Goal: Task Accomplishment & Management: Use online tool/utility

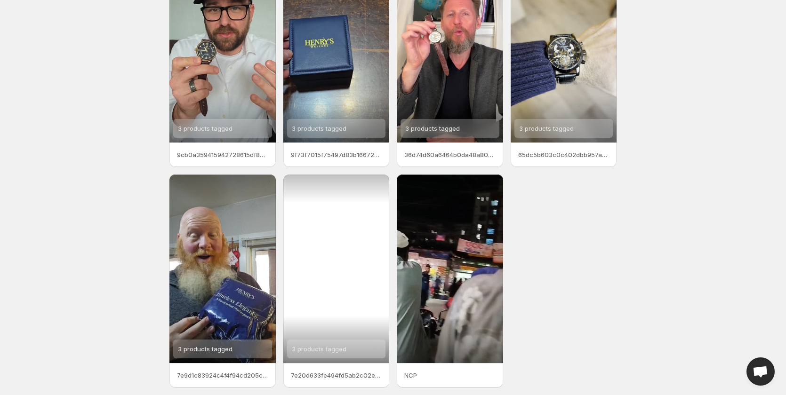
scroll to position [94, 0]
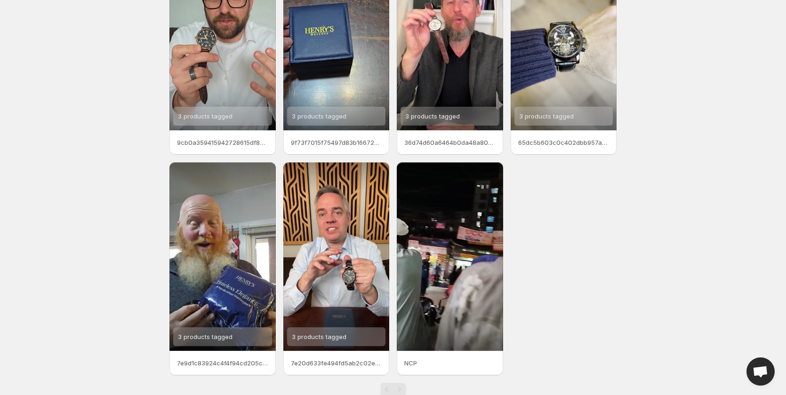
click at [694, 201] on body "Home Feeds Videos Subscription Settings Videos. This page is ready Videos Manag…" at bounding box center [393, 103] width 786 height 395
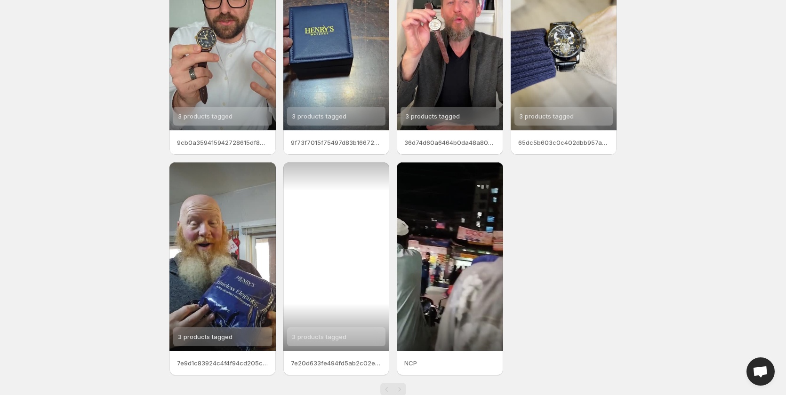
click at [326, 341] on div "3 products tagged" at bounding box center [319, 337] width 55 height 19
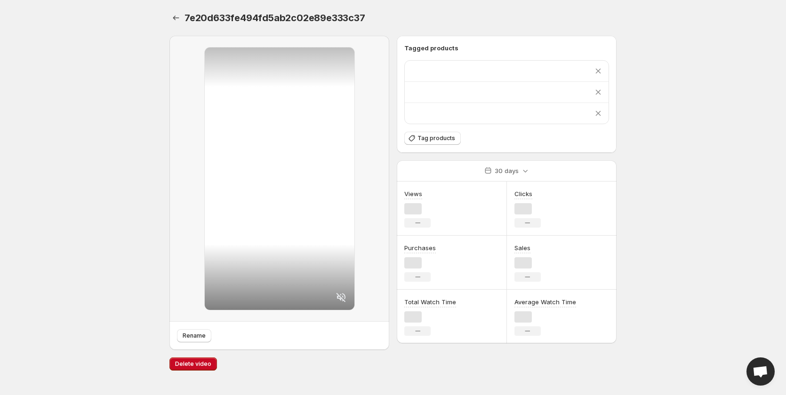
scroll to position [0, 0]
click at [599, 113] on icon at bounding box center [600, 113] width 9 height 9
click at [601, 89] on icon at bounding box center [600, 92] width 9 height 9
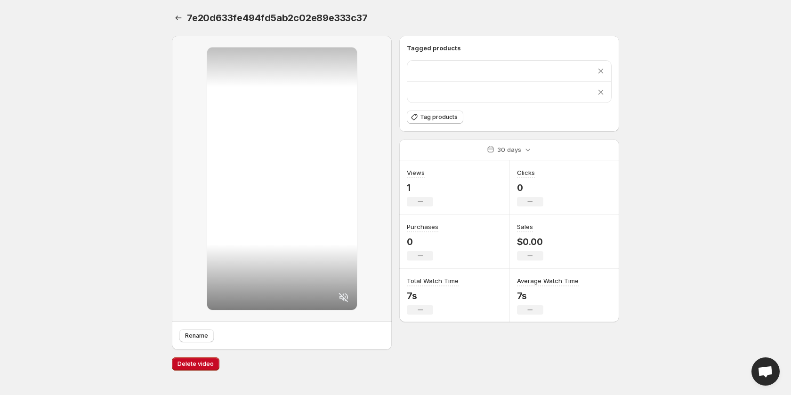
click at [603, 72] on icon at bounding box center [600, 70] width 9 height 9
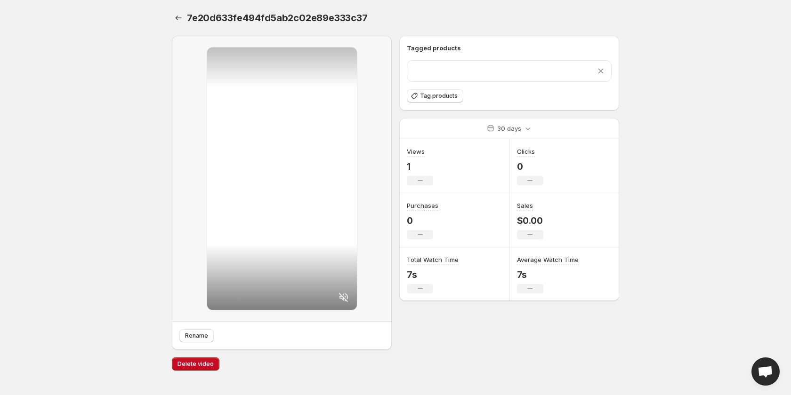
click at [601, 71] on icon at bounding box center [600, 70] width 9 height 9
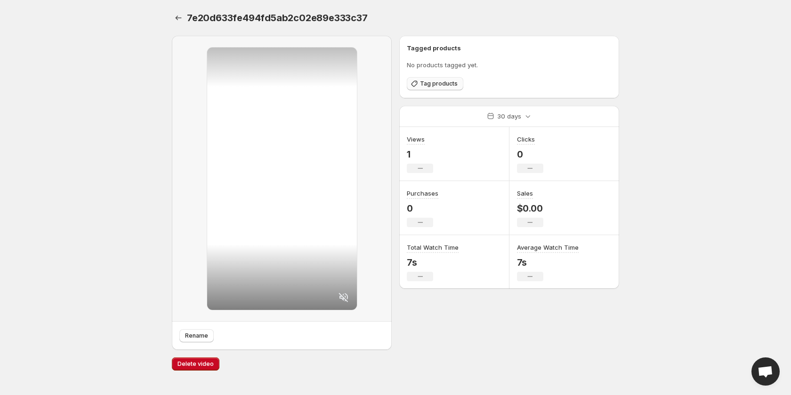
click at [443, 84] on span "Tag products" at bounding box center [439, 84] width 38 height 8
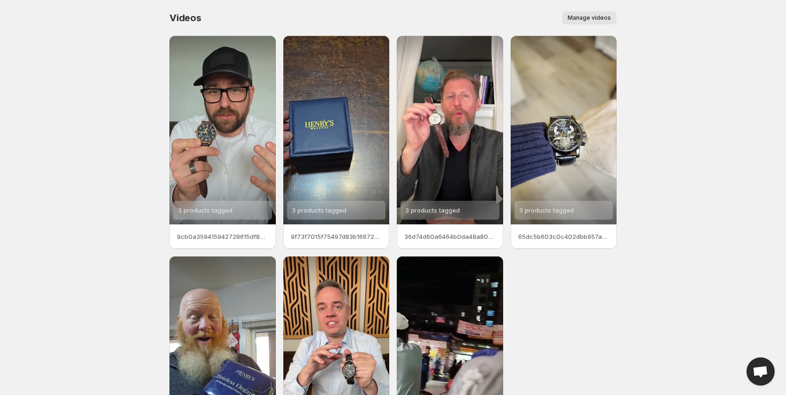
click at [16, 171] on body "Home Feeds Videos Subscription Settings Videos. This page is ready Videos Manag…" at bounding box center [393, 197] width 786 height 395
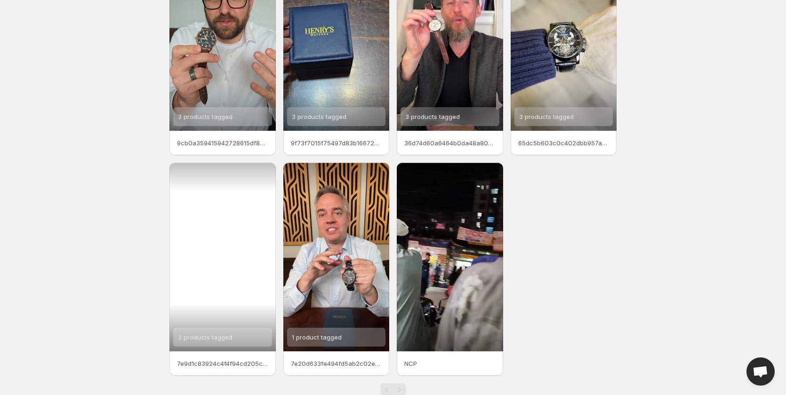
scroll to position [94, 0]
click at [237, 295] on div "3 products tagged" at bounding box center [222, 256] width 106 height 189
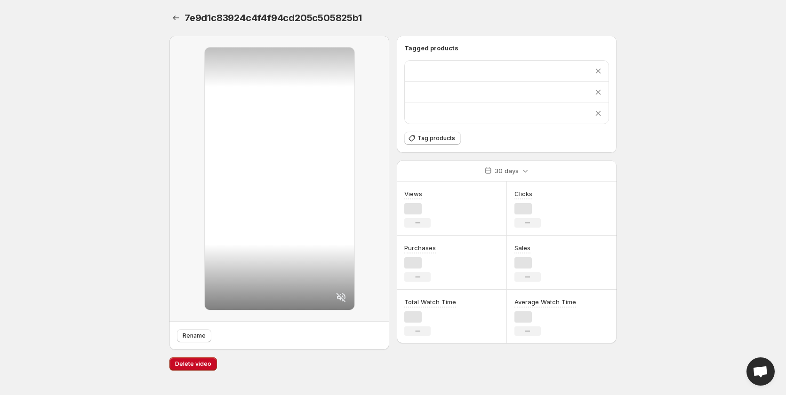
scroll to position [0, 0]
click at [223, 338] on div "Rename" at bounding box center [285, 335] width 212 height 13
click at [600, 113] on icon at bounding box center [600, 113] width 5 height 5
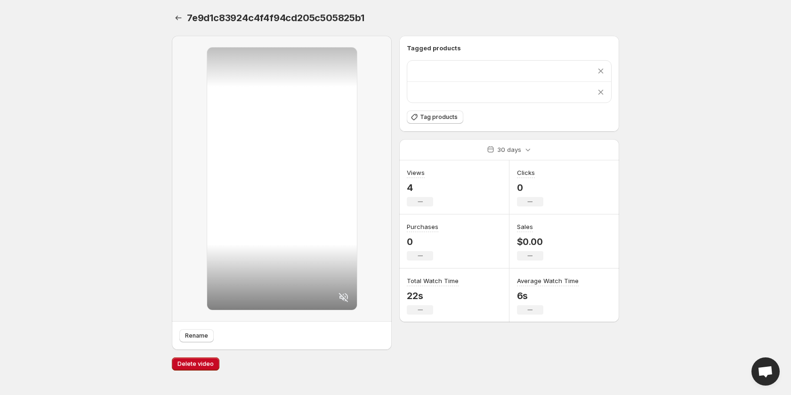
click at [599, 92] on icon at bounding box center [600, 92] width 9 height 9
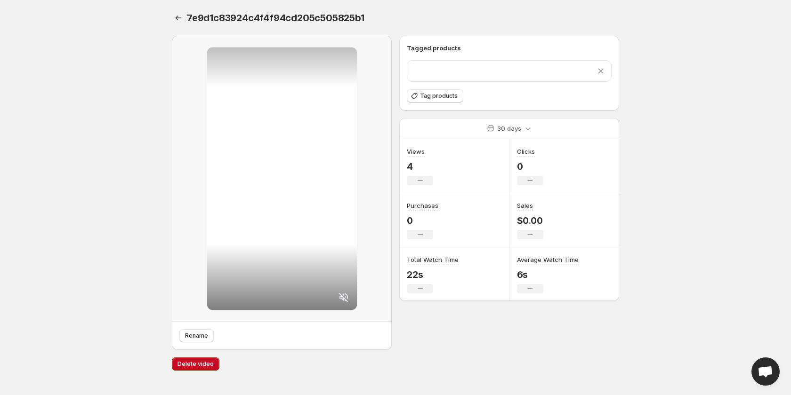
click at [601, 70] on icon at bounding box center [600, 70] width 9 height 9
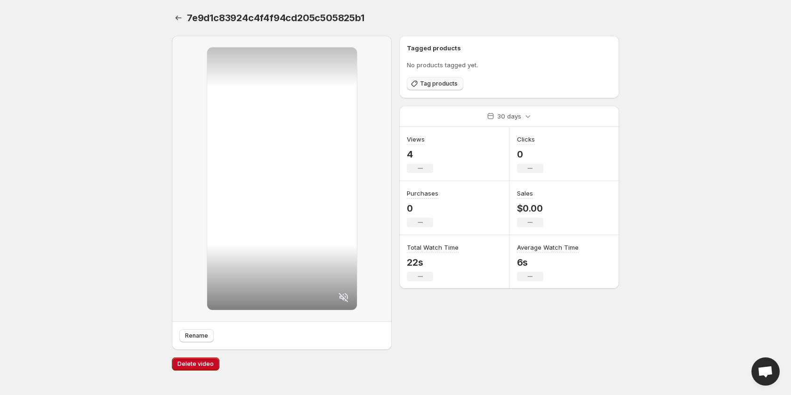
click at [433, 82] on span "Tag products" at bounding box center [439, 84] width 38 height 8
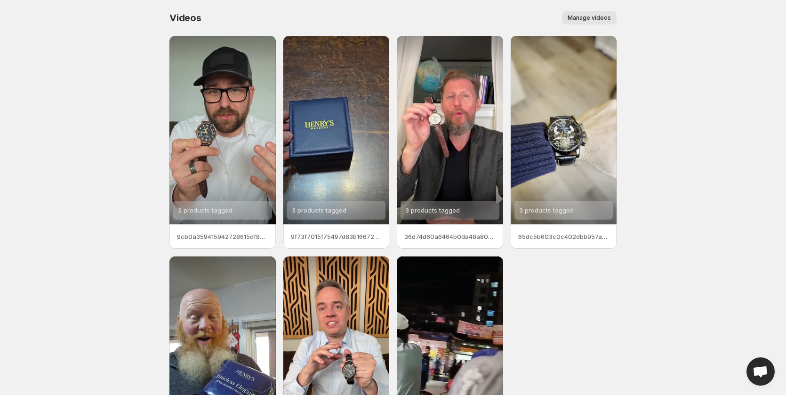
click at [714, 127] on body "Home Feeds Videos Subscription Settings Videos. This page is ready Videos Manag…" at bounding box center [393, 197] width 786 height 395
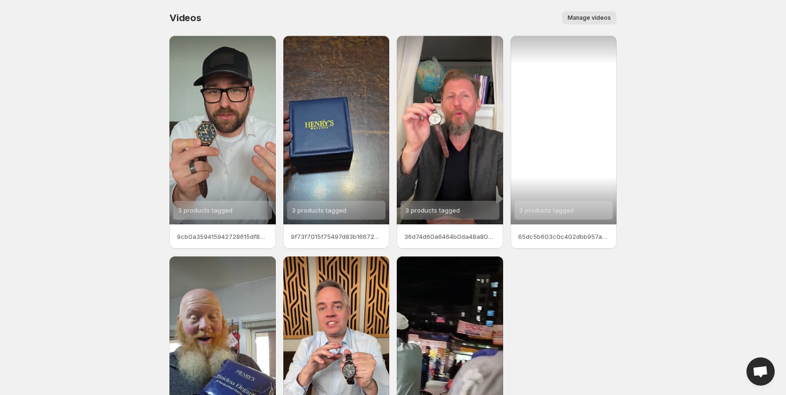
click at [557, 153] on div "3 products tagged" at bounding box center [564, 130] width 106 height 189
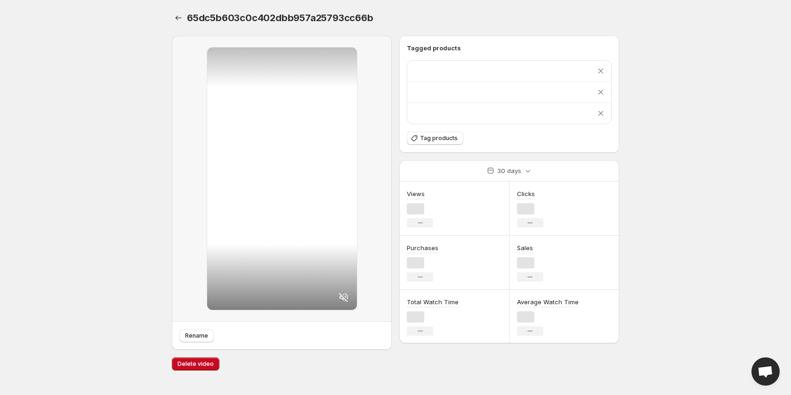
click at [543, 214] on div "Clicks No change" at bounding box center [564, 209] width 110 height 54
click at [602, 113] on icon at bounding box center [600, 113] width 9 height 9
click at [602, 92] on icon at bounding box center [600, 92] width 9 height 9
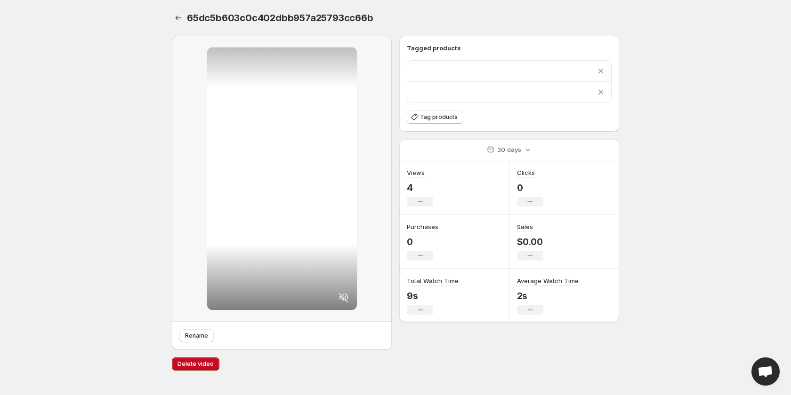
click at [602, 72] on icon at bounding box center [600, 70] width 9 height 9
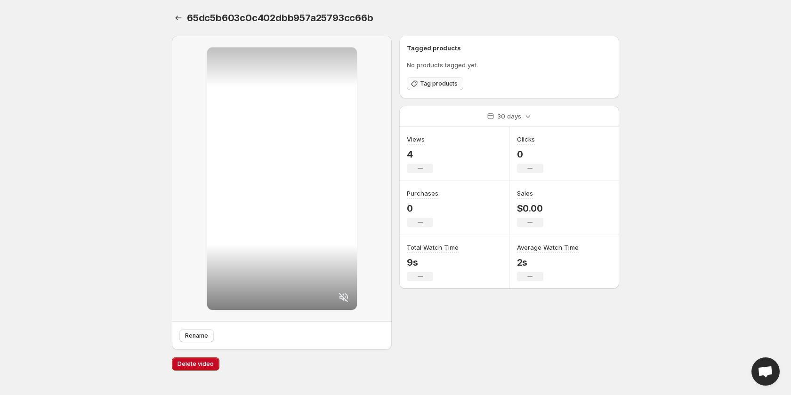
click at [436, 84] on span "Tag products" at bounding box center [439, 84] width 38 height 8
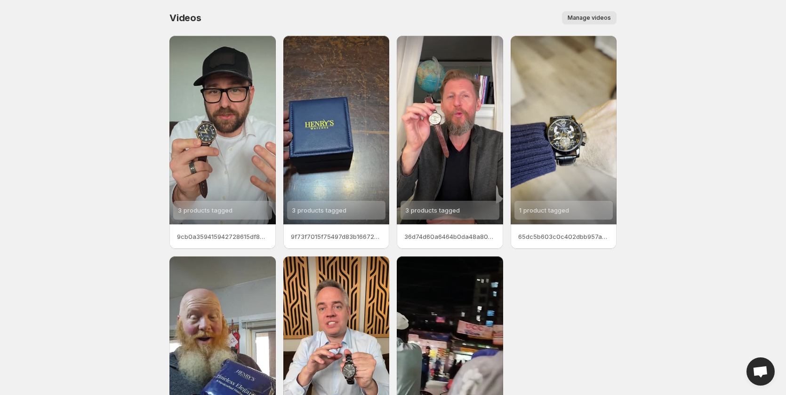
drag, startPoint x: 732, startPoint y: 99, endPoint x: 682, endPoint y: 140, distance: 64.9
click at [732, 99] on body "Home Feeds Videos Subscription Settings Videos. This page is ready Videos Manag…" at bounding box center [393, 197] width 786 height 395
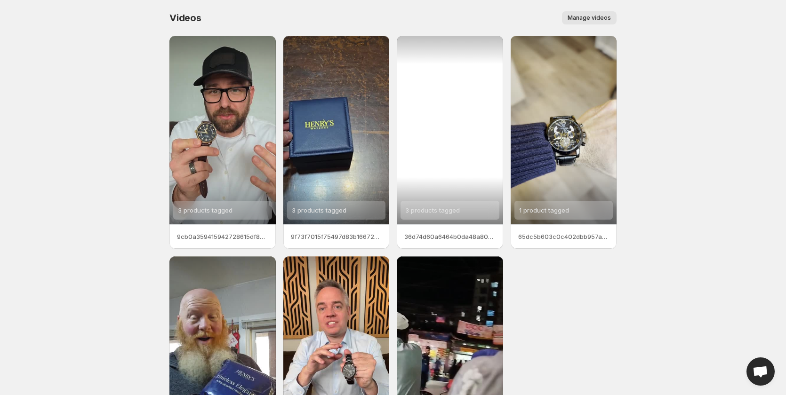
click at [449, 209] on span "3 products tagged" at bounding box center [432, 211] width 55 height 8
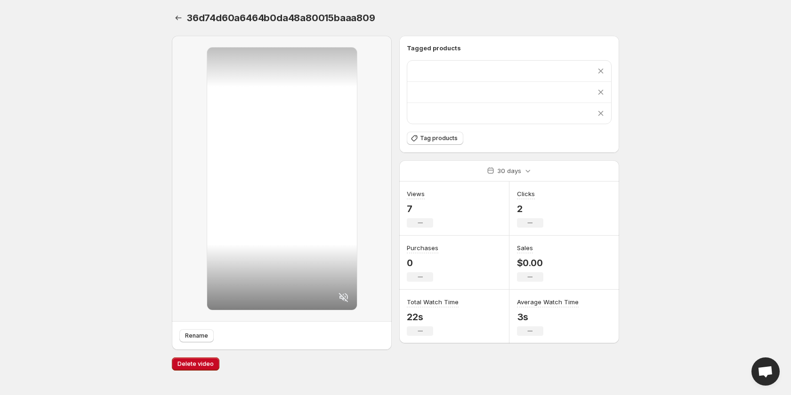
click at [601, 113] on icon at bounding box center [600, 113] width 5 height 5
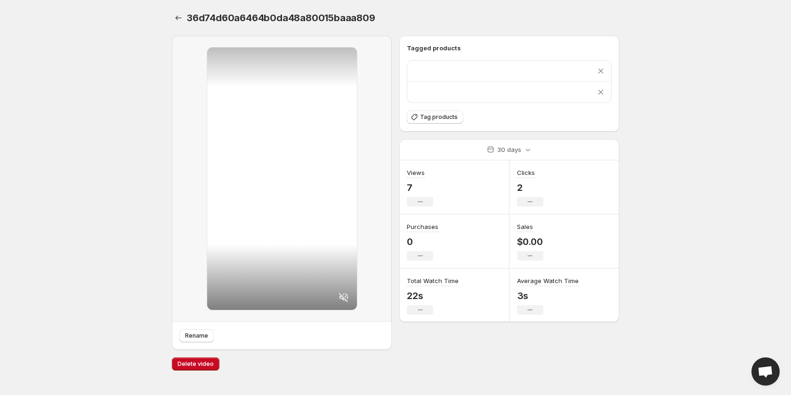
click at [602, 93] on icon at bounding box center [600, 92] width 9 height 9
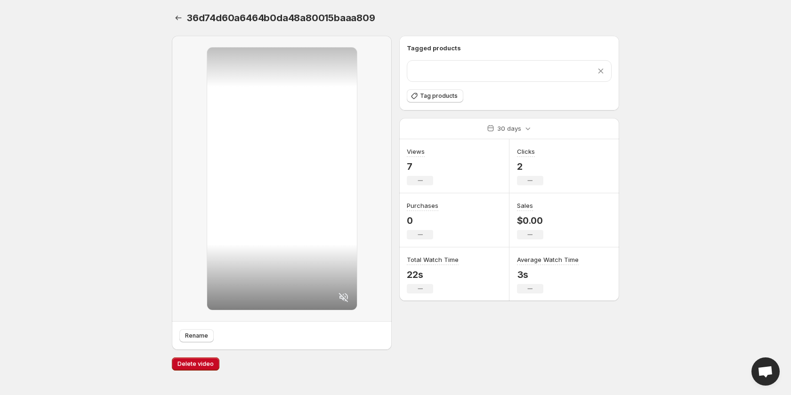
click at [601, 71] on icon at bounding box center [600, 71] width 5 height 5
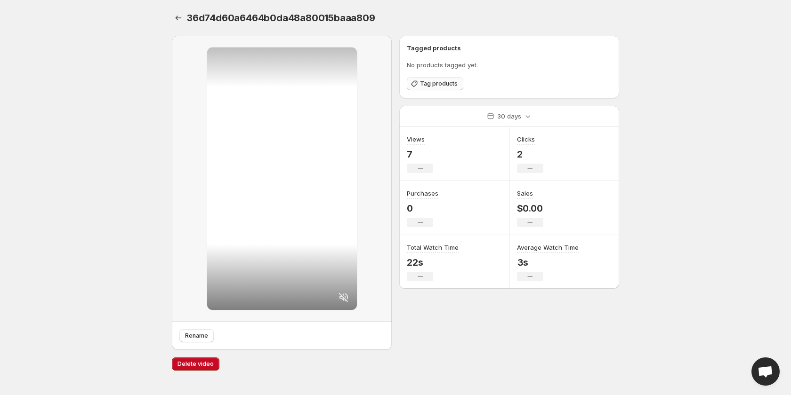
click at [443, 85] on span "Tag products" at bounding box center [439, 84] width 38 height 8
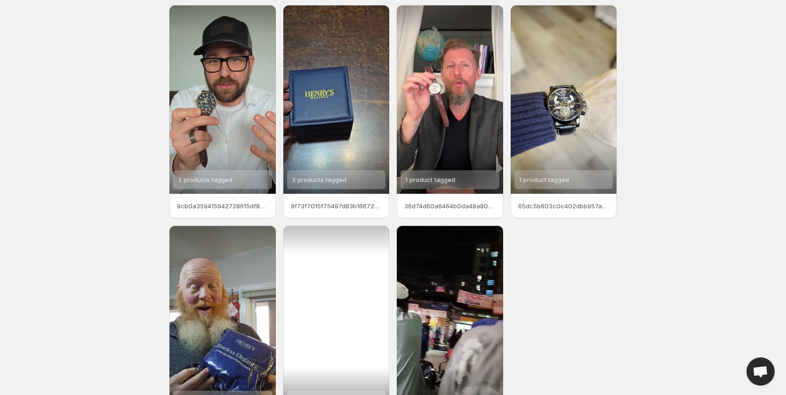
scroll to position [47, 0]
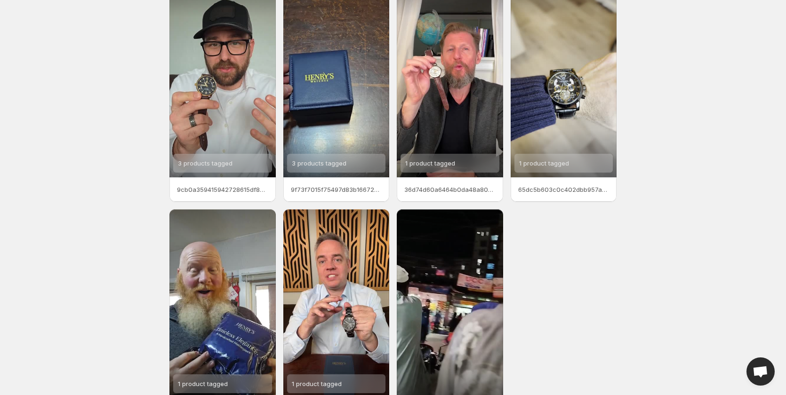
click at [729, 202] on body "Home Feeds Videos Subscription Settings Videos. This page is ready Videos Manag…" at bounding box center [393, 150] width 786 height 395
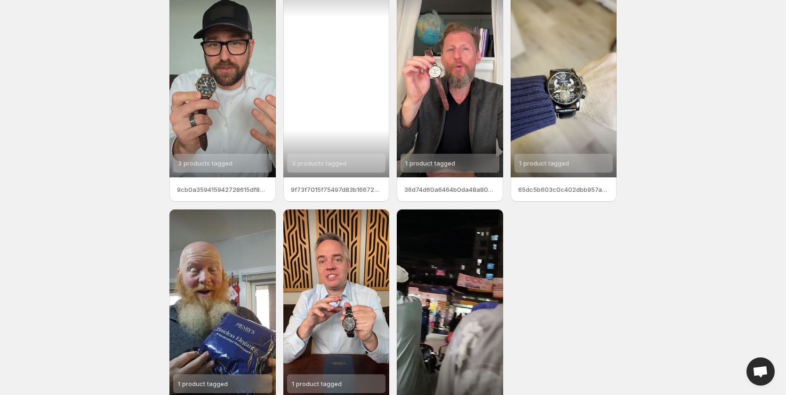
click at [327, 163] on span "3 products tagged" at bounding box center [319, 164] width 55 height 8
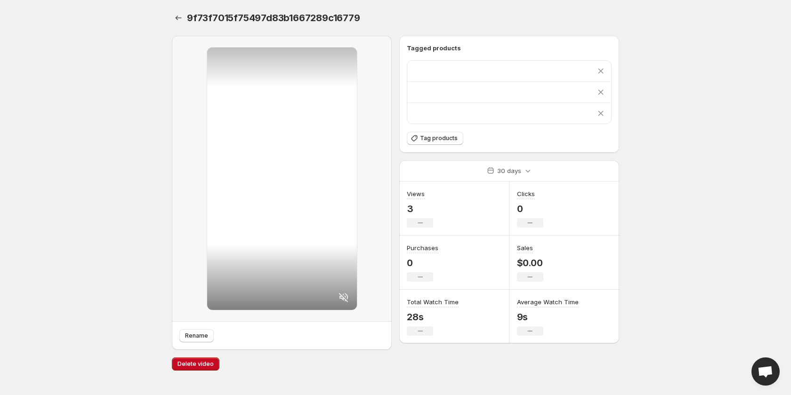
click at [600, 114] on icon at bounding box center [600, 113] width 5 height 5
click at [601, 92] on icon at bounding box center [600, 92] width 5 height 5
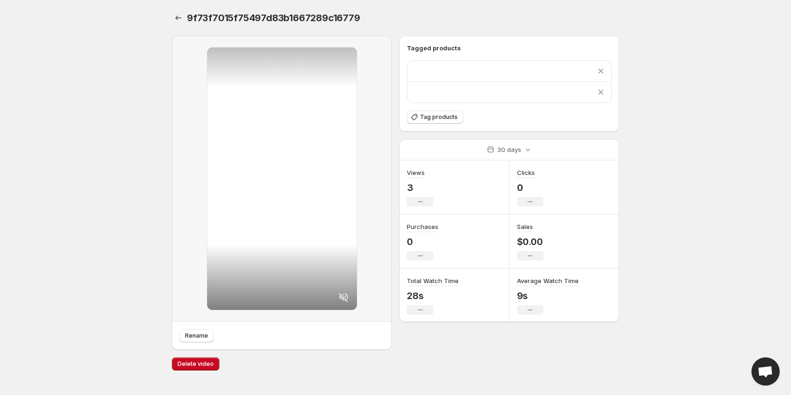
click at [601, 69] on icon at bounding box center [600, 70] width 9 height 9
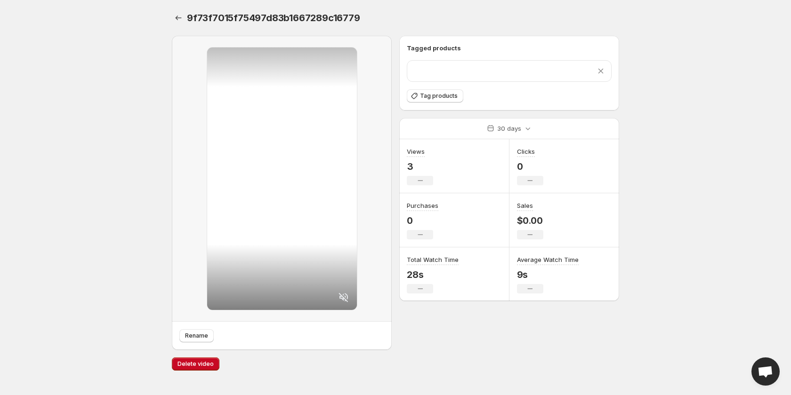
click at [601, 71] on icon at bounding box center [600, 71] width 5 height 5
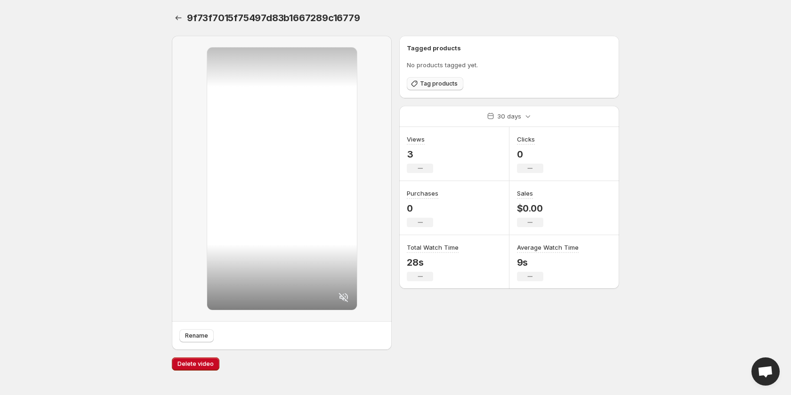
click at [443, 78] on button "Tag products" at bounding box center [435, 83] width 56 height 13
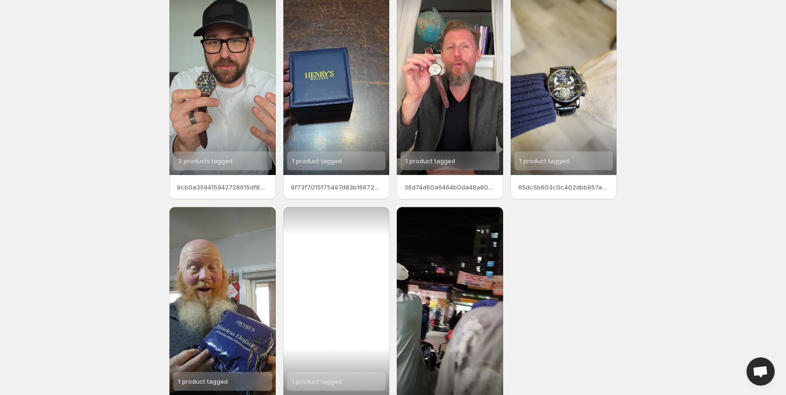
scroll to position [118, 0]
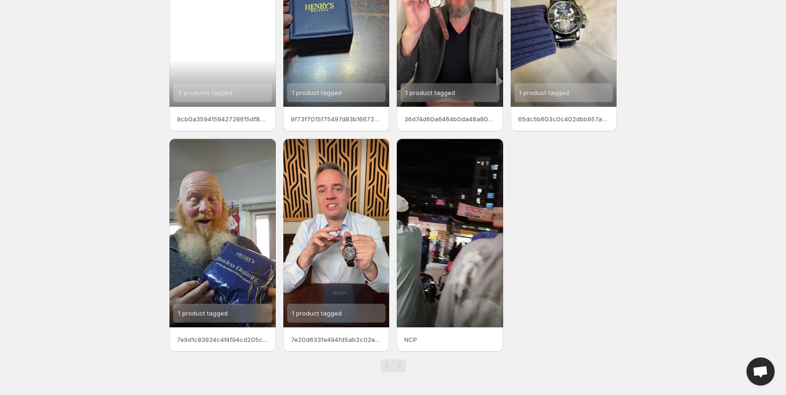
click at [202, 91] on span "3 products tagged" at bounding box center [205, 93] width 55 height 8
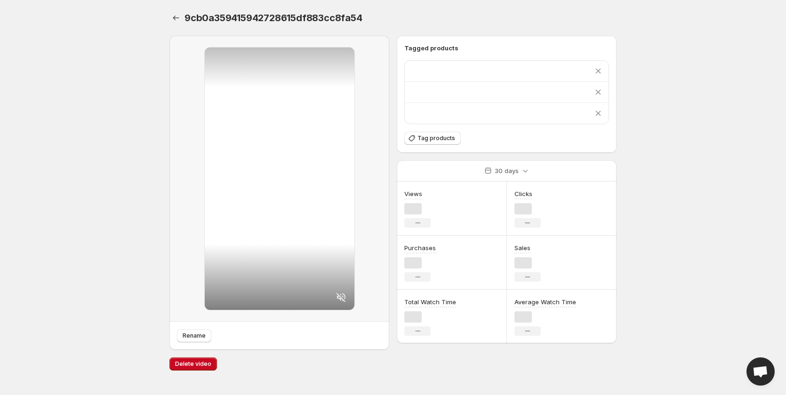
scroll to position [0, 0]
click at [601, 111] on icon at bounding box center [600, 113] width 9 height 9
click at [599, 92] on icon at bounding box center [600, 92] width 9 height 9
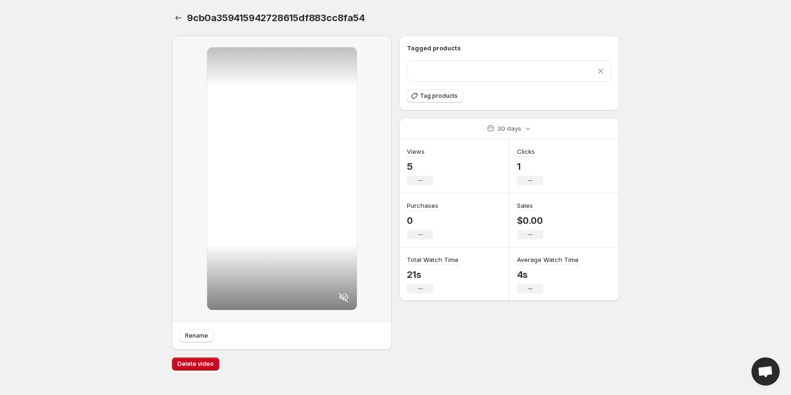
drag, startPoint x: 602, startPoint y: 71, endPoint x: 609, endPoint y: 70, distance: 7.1
click at [603, 70] on icon at bounding box center [600, 70] width 9 height 9
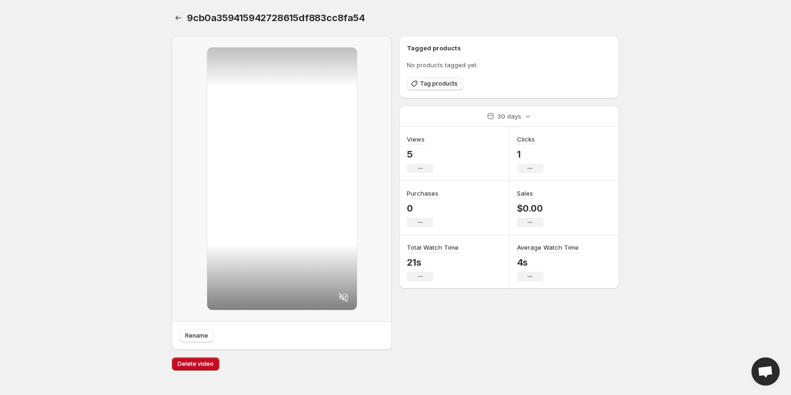
click at [442, 84] on span "Tag products" at bounding box center [439, 84] width 38 height 8
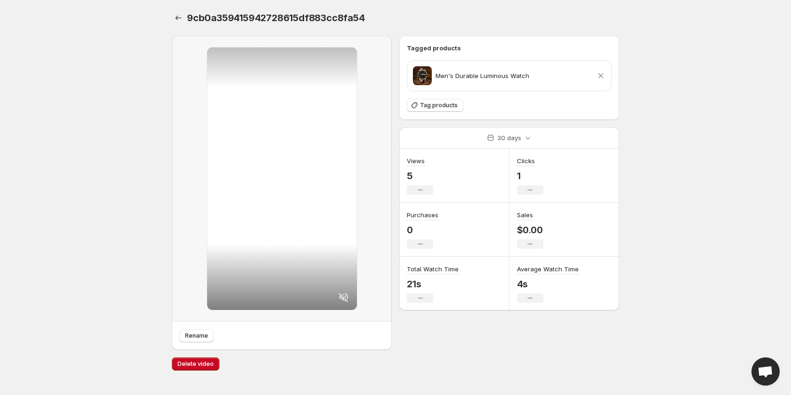
click at [701, 63] on body "Home Feeds Videos Subscription Settings 9cb0a359415942728615df883cc8fa54. This …" at bounding box center [395, 197] width 791 height 395
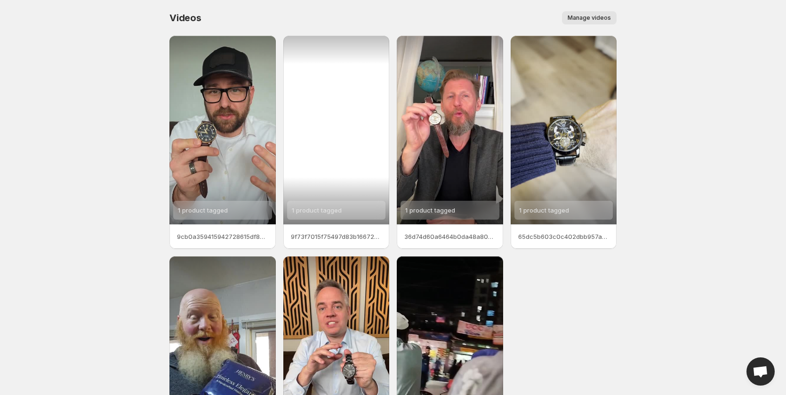
click at [319, 134] on div "1 product tagged" at bounding box center [336, 130] width 106 height 189
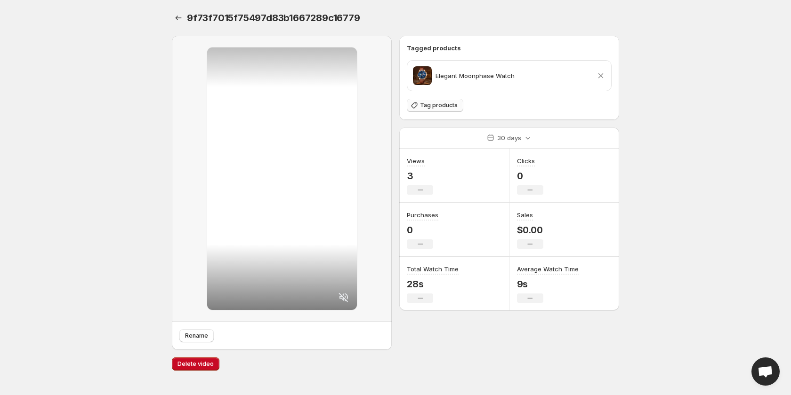
click at [442, 105] on span "Tag products" at bounding box center [439, 106] width 38 height 8
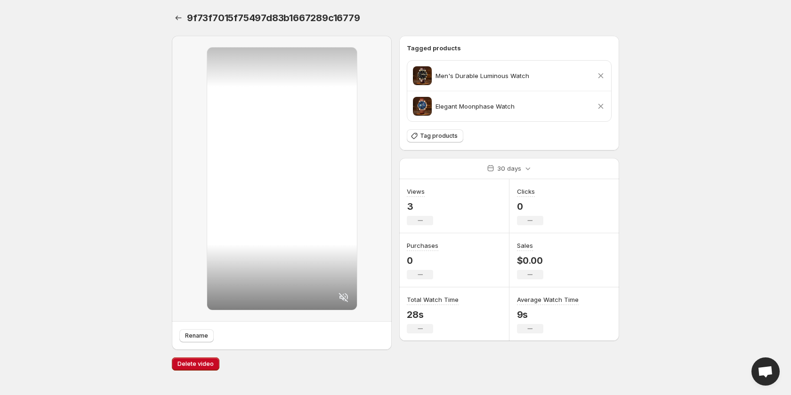
drag, startPoint x: 726, startPoint y: 168, endPoint x: 704, endPoint y: 166, distance: 22.6
click at [726, 168] on body "Home Feeds Videos Subscription Settings 9f73f7015f75497d83b1667289c16779. This …" at bounding box center [395, 197] width 791 height 395
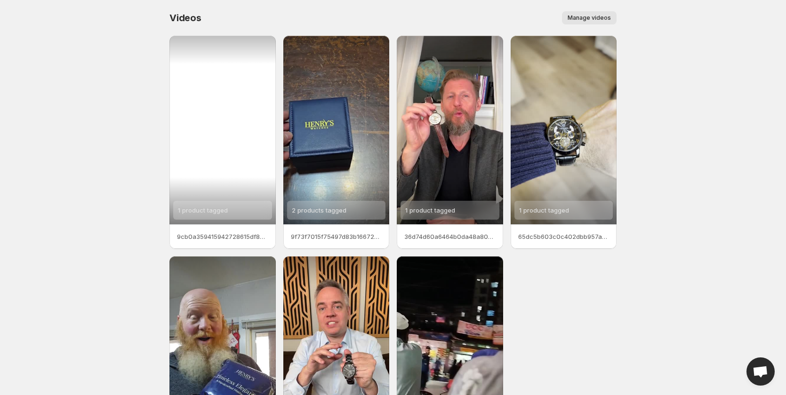
click at [215, 205] on div "1 product tagged" at bounding box center [203, 210] width 50 height 19
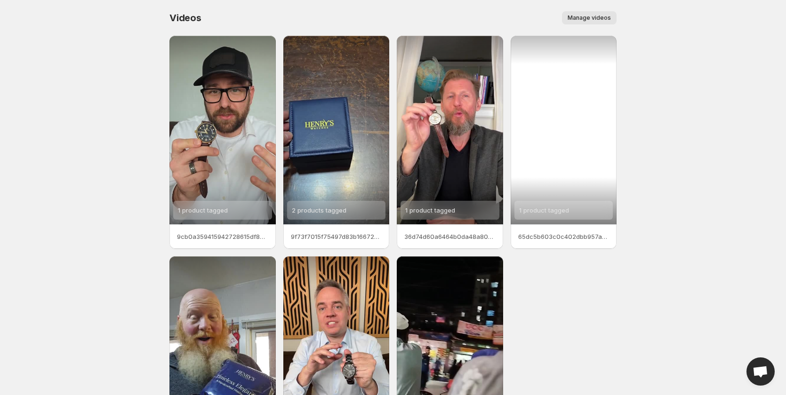
click at [545, 210] on span "1 product tagged" at bounding box center [544, 211] width 50 height 8
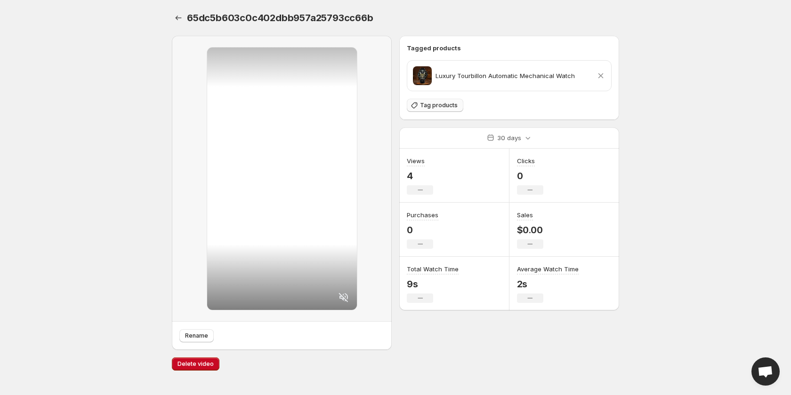
click at [441, 105] on span "Tag products" at bounding box center [439, 106] width 38 height 8
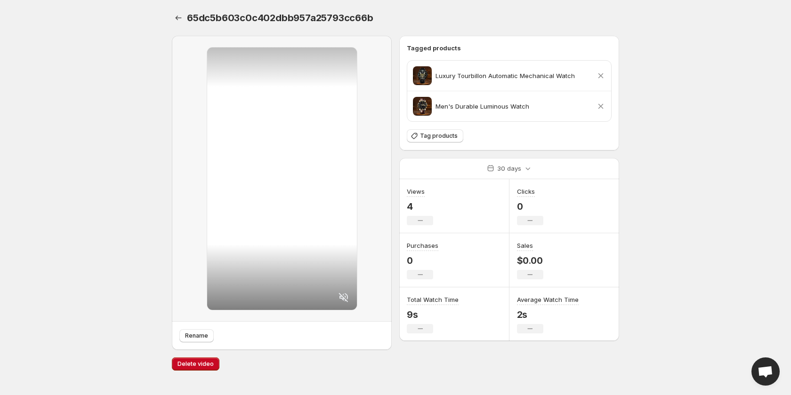
click at [682, 195] on body "Home Feeds Videos Subscription Settings 65dc5b603c0c402dbb957a25793cc66b. This …" at bounding box center [395, 197] width 791 height 395
click at [343, 296] on icon at bounding box center [343, 297] width 11 height 11
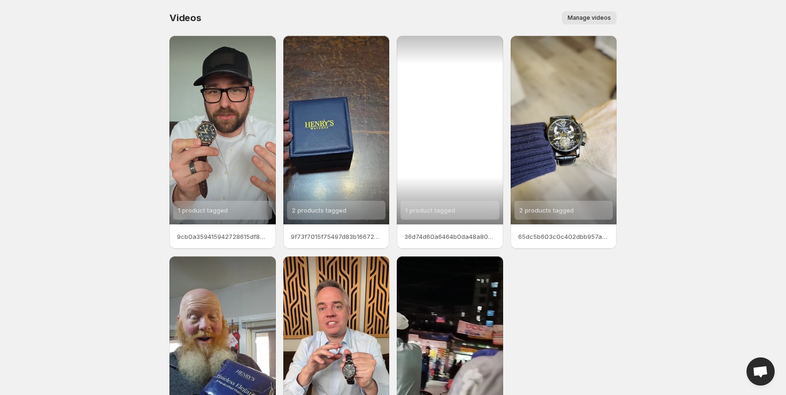
click at [437, 206] on div "1 product tagged" at bounding box center [430, 210] width 50 height 19
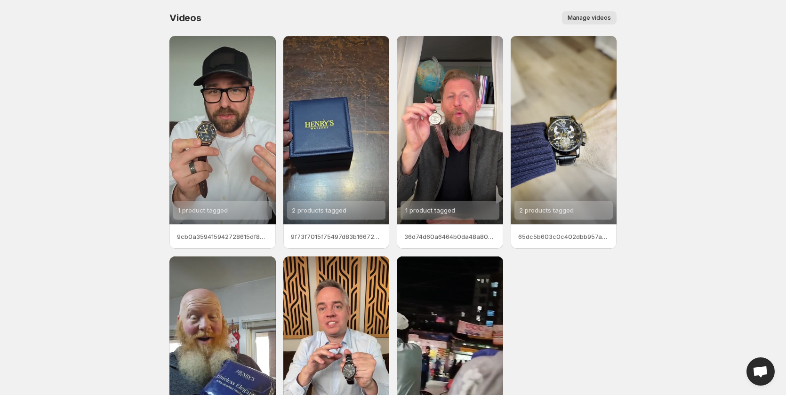
click at [653, 222] on body "Home Feeds Videos Subscription Settings Videos. This page is ready Videos Manag…" at bounding box center [393, 197] width 786 height 395
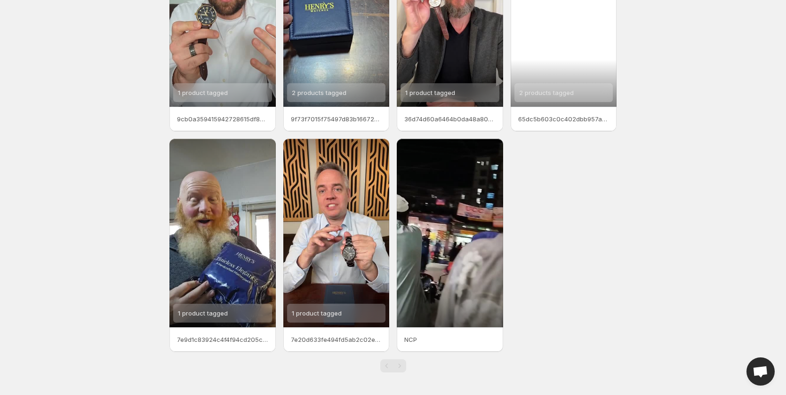
click at [551, 92] on span "2 products tagged" at bounding box center [546, 93] width 55 height 8
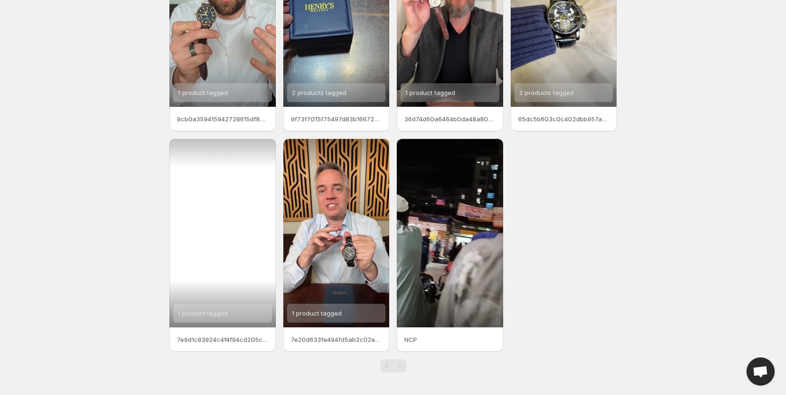
click at [215, 312] on span "1 product tagged" at bounding box center [203, 314] width 50 height 8
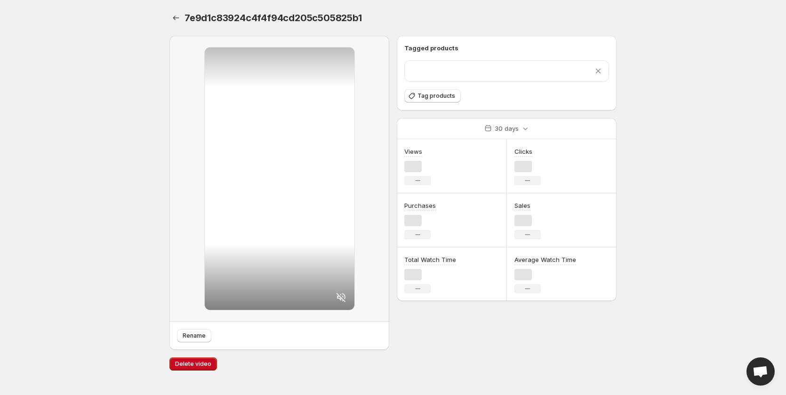
scroll to position [0, 0]
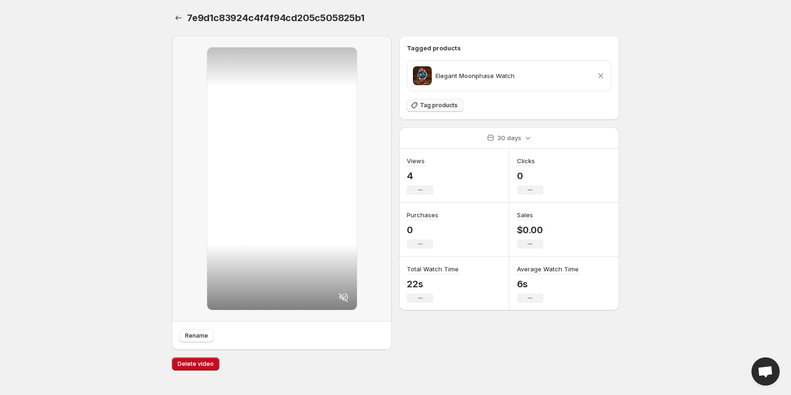
click at [423, 105] on span "Tag products" at bounding box center [439, 106] width 38 height 8
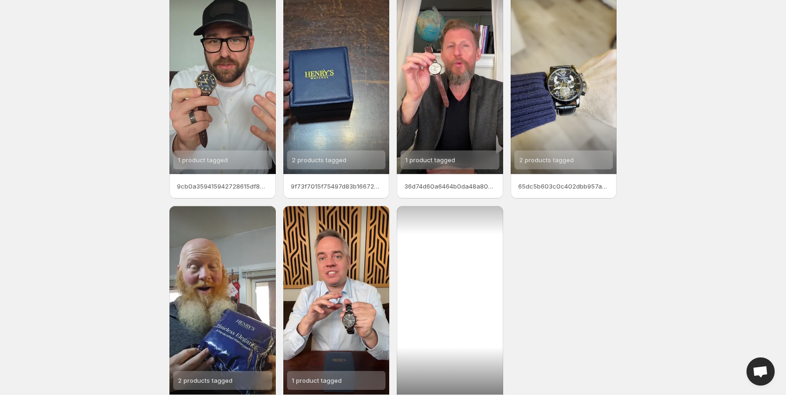
scroll to position [118, 0]
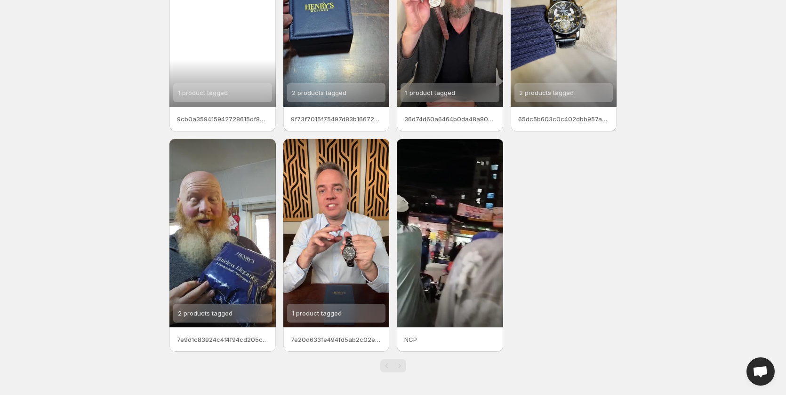
click at [204, 91] on span "1 product tagged" at bounding box center [203, 93] width 50 height 8
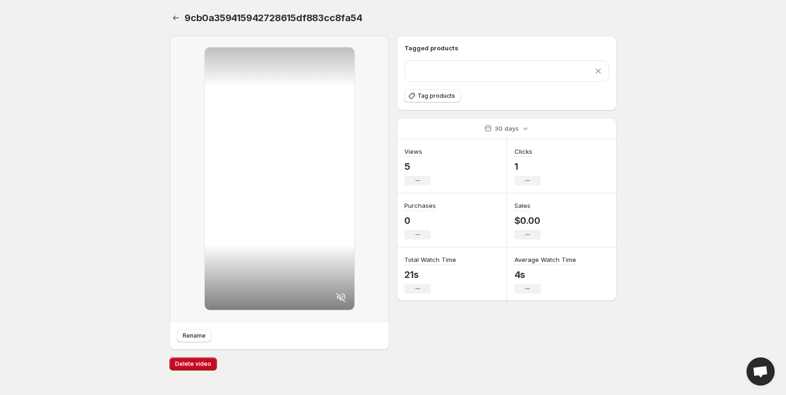
scroll to position [0, 0]
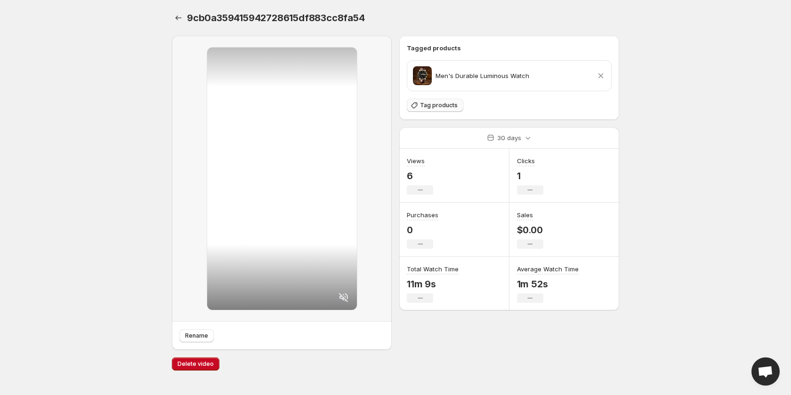
click at [436, 107] on span "Tag products" at bounding box center [439, 106] width 38 height 8
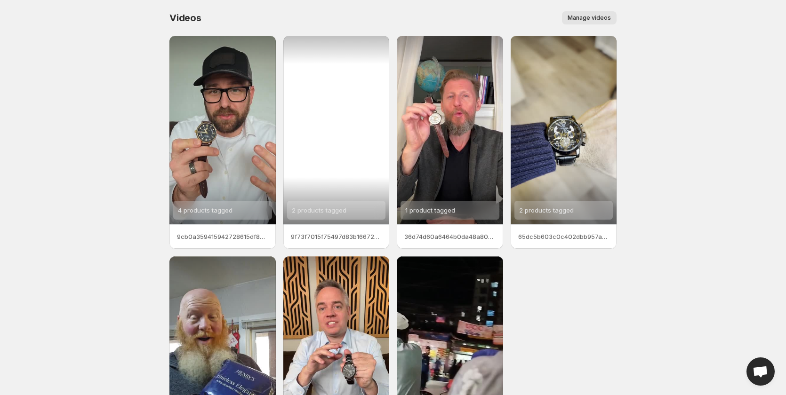
click at [325, 213] on span "2 products tagged" at bounding box center [319, 211] width 55 height 8
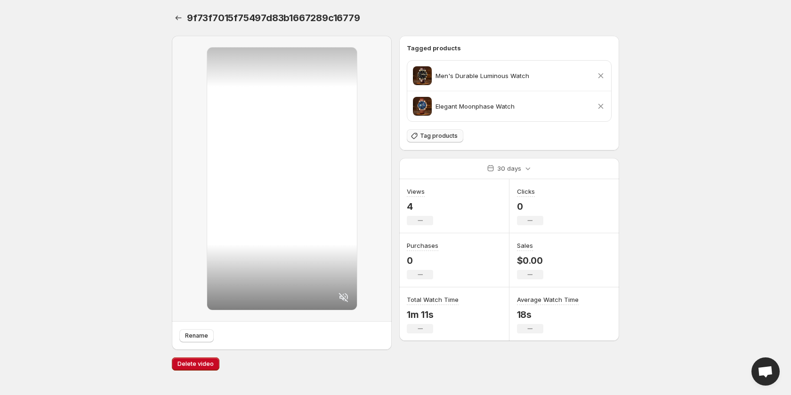
click at [443, 135] on span "Tag products" at bounding box center [439, 136] width 38 height 8
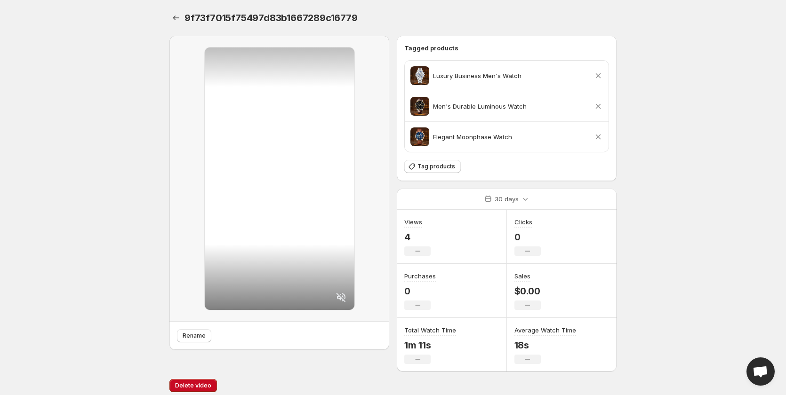
click at [446, 158] on div "Tagged products Luxury Business Men's Watch Remove product Men's Durable Lumino…" at bounding box center [506, 108] width 205 height 130
click at [450, 168] on span "Tag products" at bounding box center [436, 167] width 38 height 8
click at [446, 167] on span "Tag products" at bounding box center [436, 167] width 38 height 8
click at [441, 167] on span "Tag products" at bounding box center [436, 167] width 38 height 8
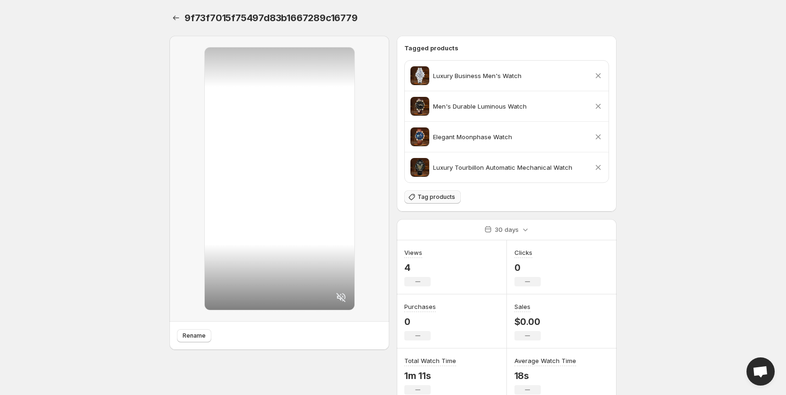
click at [445, 194] on span "Tag products" at bounding box center [436, 197] width 38 height 8
click at [441, 197] on span "Tag products" at bounding box center [436, 197] width 38 height 8
click at [441, 195] on span "Tag products" at bounding box center [436, 197] width 38 height 8
click at [743, 164] on body "Home Feeds Videos Subscription Settings 9f73f7015f75497d83b1667289c16779. This …" at bounding box center [393, 197] width 786 height 395
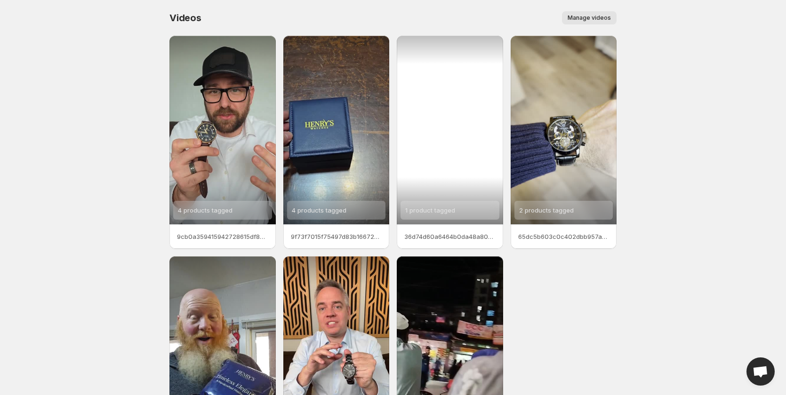
click at [426, 208] on span "1 product tagged" at bounding box center [430, 211] width 50 height 8
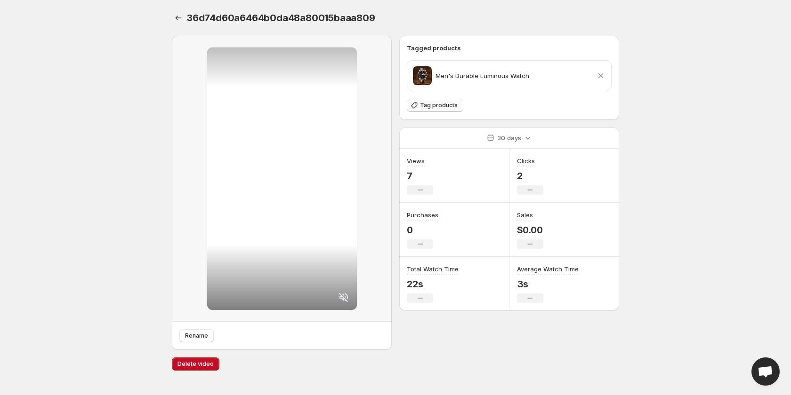
click at [440, 106] on span "Tag products" at bounding box center [439, 106] width 38 height 8
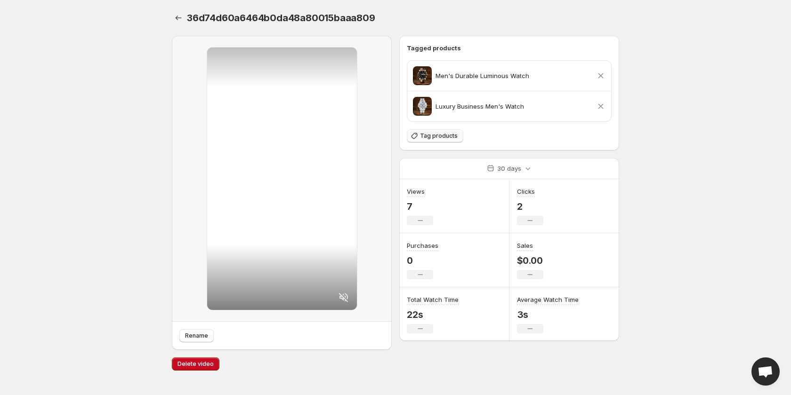
click at [435, 136] on span "Tag products" at bounding box center [439, 136] width 38 height 8
click at [454, 137] on span "Tag products" at bounding box center [439, 136] width 38 height 8
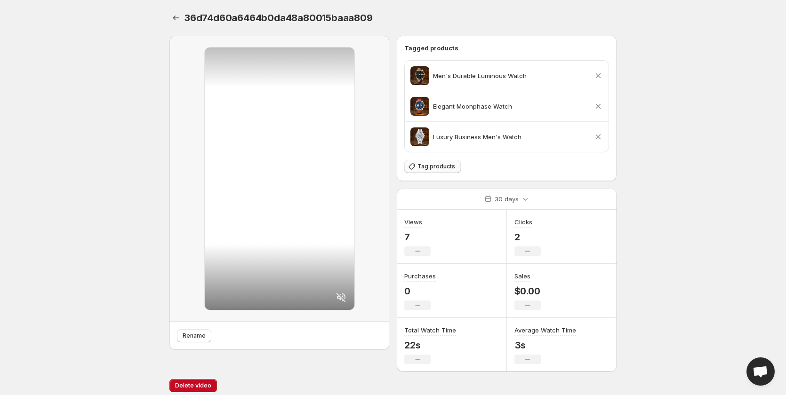
click at [441, 168] on span "Tag products" at bounding box center [436, 167] width 38 height 8
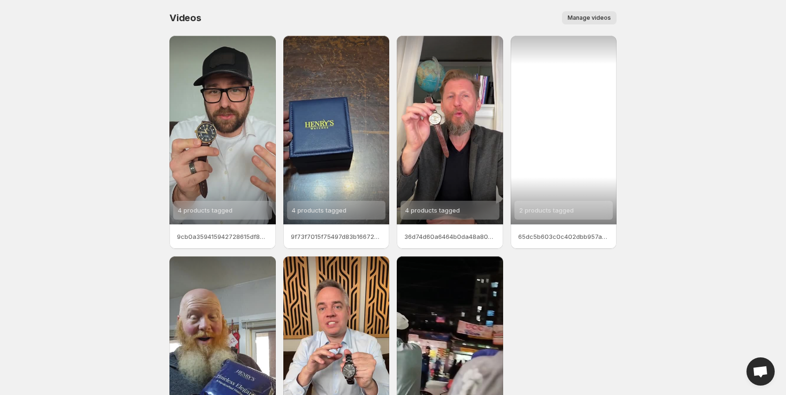
click at [555, 214] on span "2 products tagged" at bounding box center [546, 211] width 55 height 8
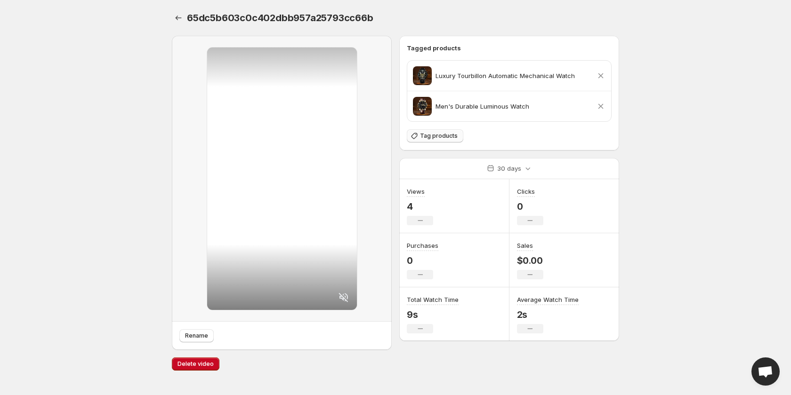
click at [445, 139] on span "Tag products" at bounding box center [439, 136] width 38 height 8
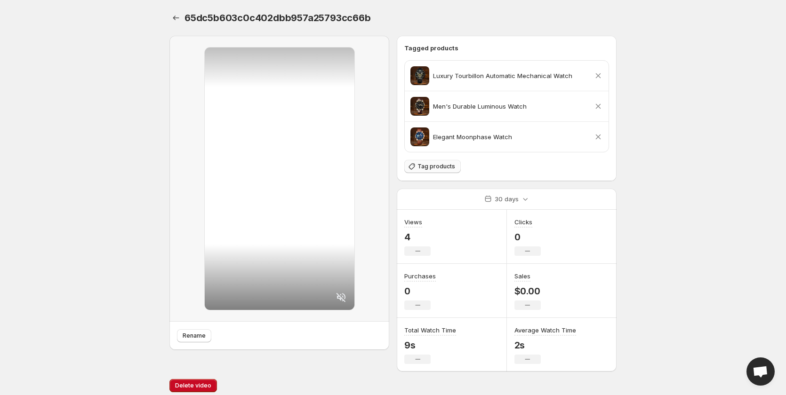
click at [442, 166] on span "Tag products" at bounding box center [436, 167] width 38 height 8
click at [441, 169] on span "Tag products" at bounding box center [436, 167] width 38 height 8
click at [449, 170] on button "Tag products" at bounding box center [432, 166] width 56 height 13
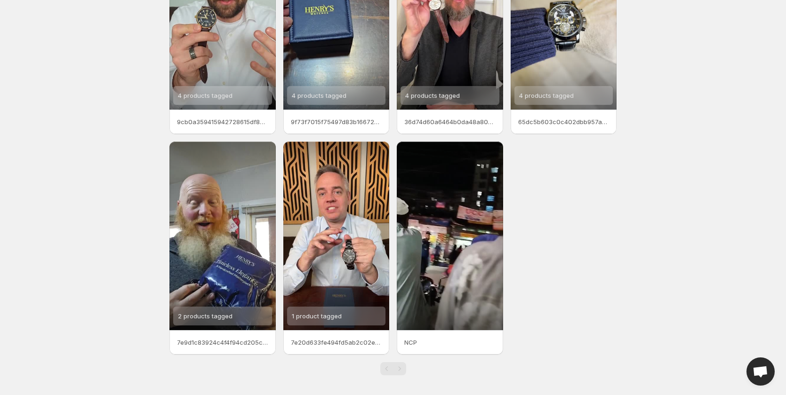
scroll to position [118, 0]
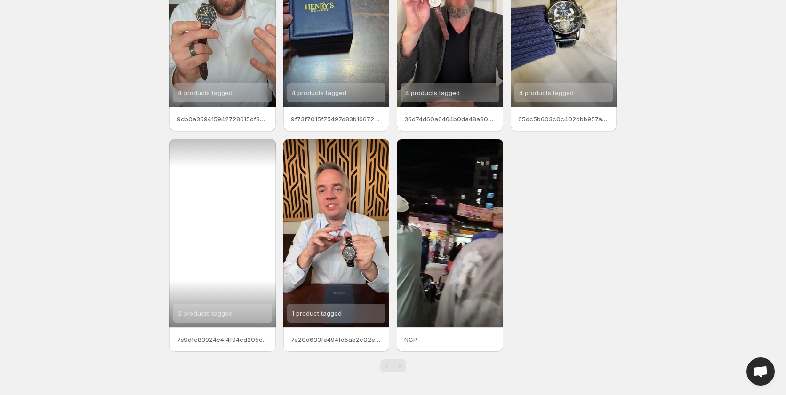
click at [202, 313] on span "2 products tagged" at bounding box center [205, 314] width 55 height 8
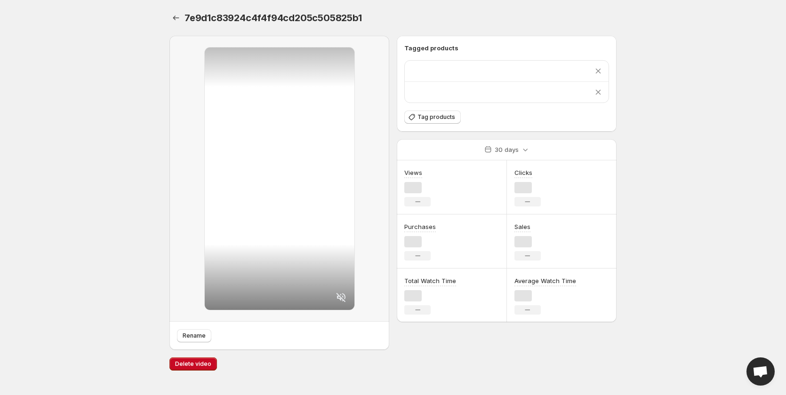
scroll to position [0, 0]
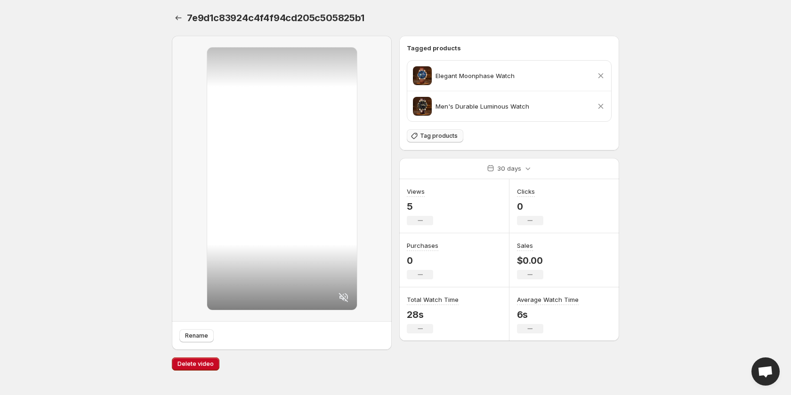
click at [449, 135] on span "Tag products" at bounding box center [439, 136] width 38 height 8
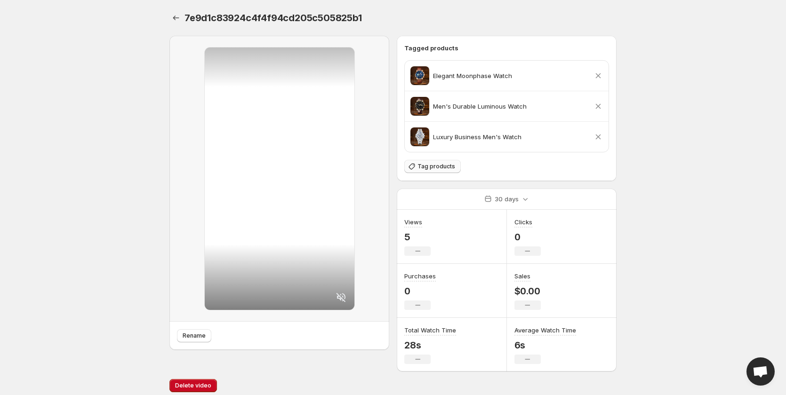
click at [436, 166] on span "Tag products" at bounding box center [436, 167] width 38 height 8
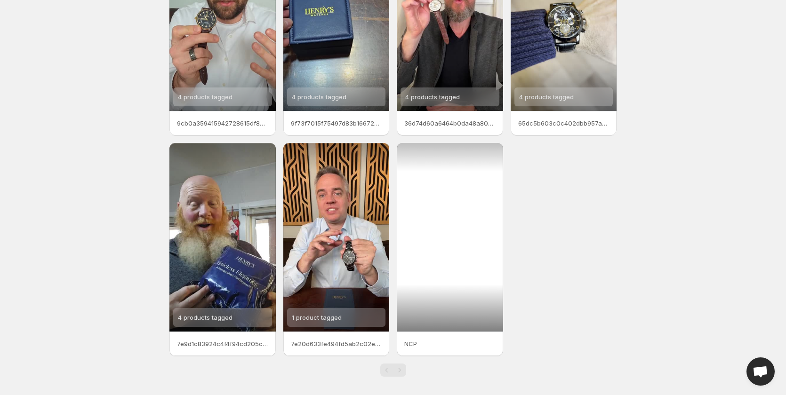
scroll to position [118, 0]
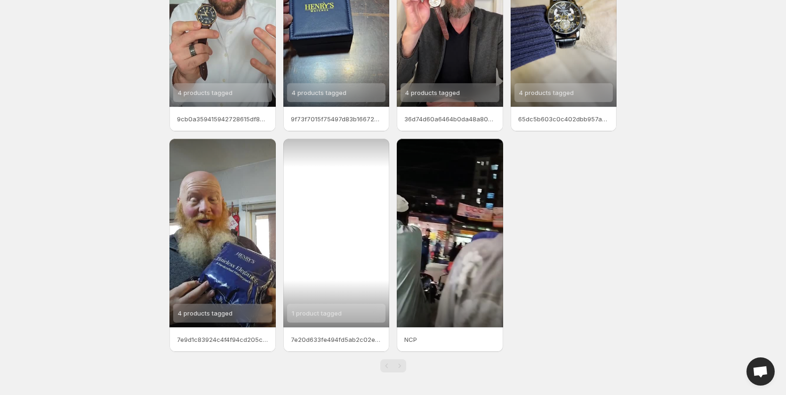
click at [321, 315] on span "1 product tagged" at bounding box center [317, 314] width 50 height 8
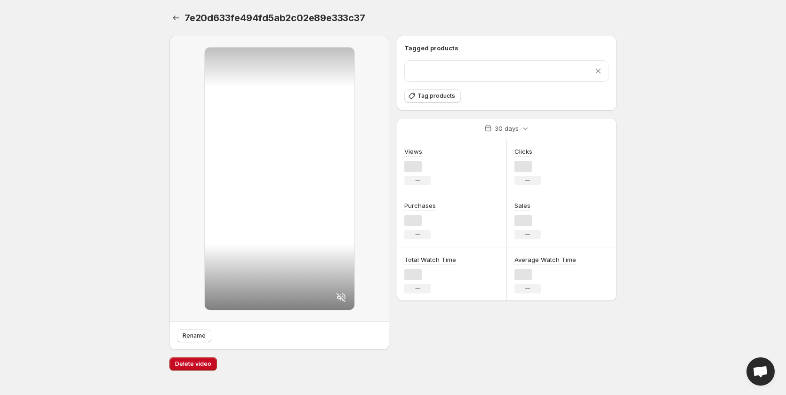
scroll to position [0, 0]
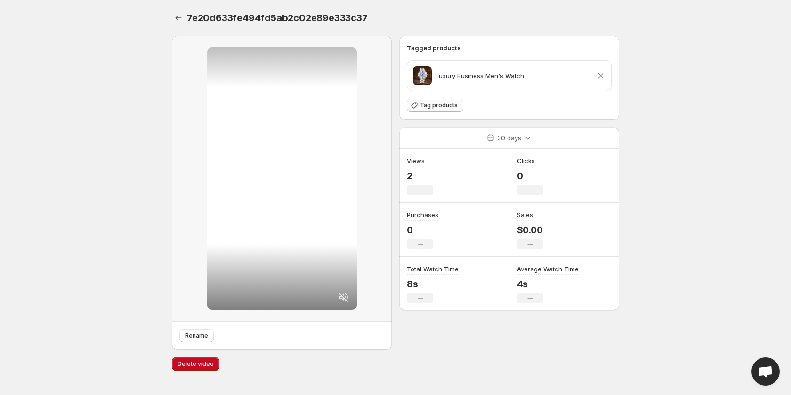
click at [442, 103] on span "Tag products" at bounding box center [439, 106] width 38 height 8
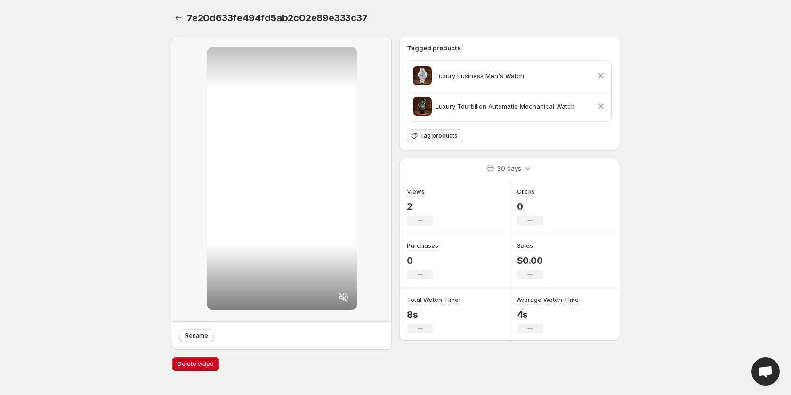
click at [441, 136] on span "Tag products" at bounding box center [439, 136] width 38 height 8
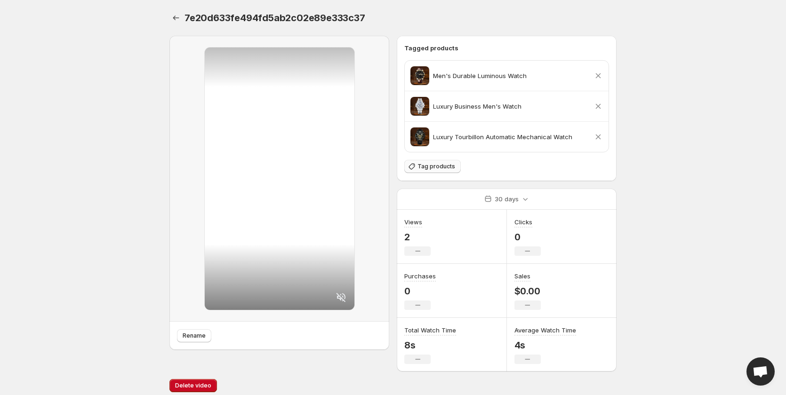
click at [441, 168] on span "Tag products" at bounding box center [436, 167] width 38 height 8
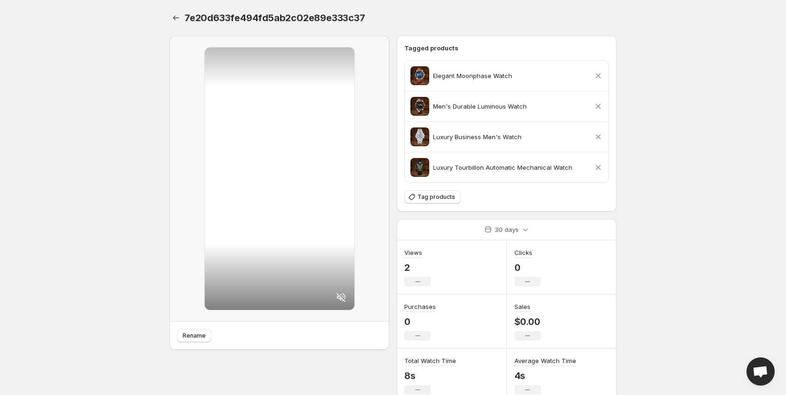
click at [281, 172] on div at bounding box center [280, 179] width 150 height 263
click at [342, 290] on div at bounding box center [280, 179] width 150 height 263
click at [342, 299] on icon at bounding box center [341, 297] width 11 height 11
click at [276, 224] on div at bounding box center [280, 179] width 150 height 263
click at [341, 296] on icon at bounding box center [341, 297] width 11 height 11
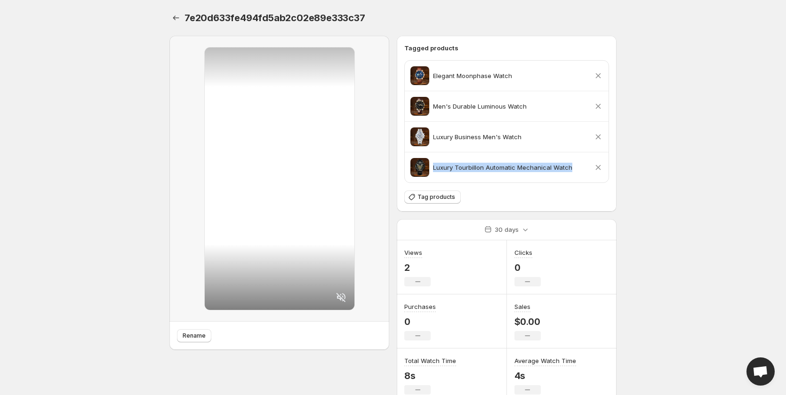
copy p "Luxury Tourbillon Automatic Mechanical Watch"
drag, startPoint x: 577, startPoint y: 171, endPoint x: 545, endPoint y: 199, distance: 42.0
click at [545, 199] on div "Tagged products Elegant Moonphase Watch Remove product Men's Durable Luminous W…" at bounding box center [506, 123] width 205 height 161
copy p "Luxury Business Men's Watch"
drag, startPoint x: 533, startPoint y: 137, endPoint x: 488, endPoint y: 169, distance: 55.1
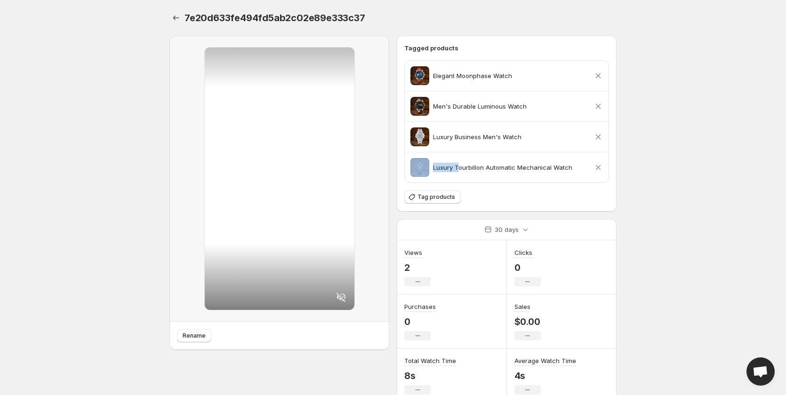
click at [483, 167] on div "Elegant Moonphase Watch Remove product Men's Durable Luminous Watch Remove prod…" at bounding box center [507, 122] width 204 height 122
click at [513, 186] on div "Tagged products Elegant Moonphase Watch Remove product Men's Durable Luminous W…" at bounding box center [506, 123] width 205 height 161
copy p "Men's Durable Luminous Watch"
drag, startPoint x: 530, startPoint y: 105, endPoint x: 499, endPoint y: 198, distance: 97.3
click at [497, 198] on div "Tagged products Elegant Moonphase Watch Remove product Men's Durable Luminous W…" at bounding box center [506, 123] width 205 height 161
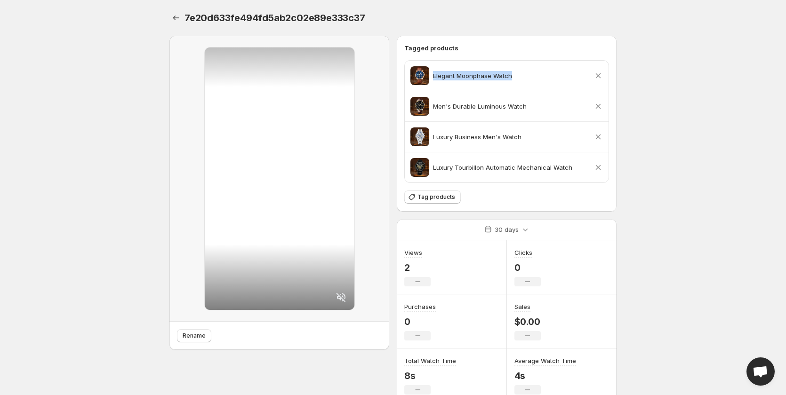
drag, startPoint x: 523, startPoint y: 74, endPoint x: 434, endPoint y: 81, distance: 89.2
click at [434, 81] on div "Elegant Moonphase Watch Remove product" at bounding box center [506, 75] width 192 height 19
copy p "Elegant Moonphase Watch"
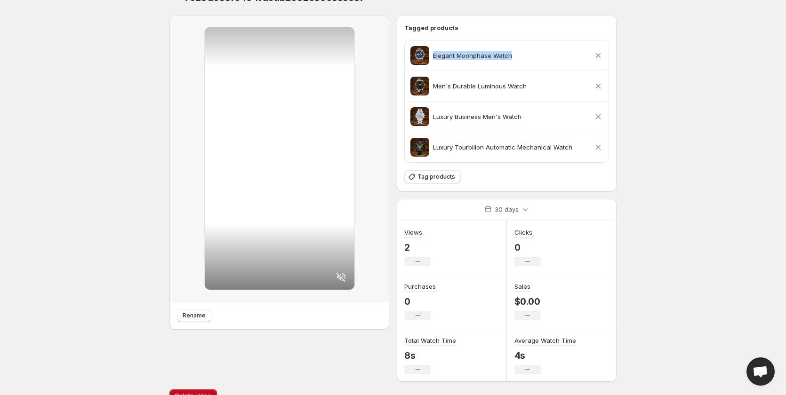
scroll to position [37, 0]
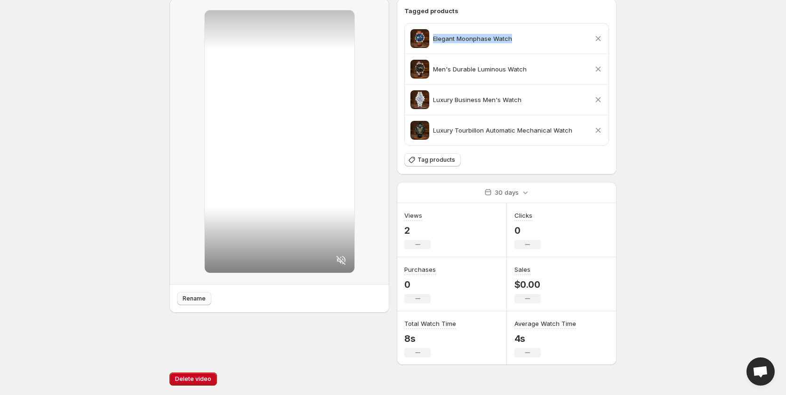
click at [185, 299] on span "Rename" at bounding box center [194, 299] width 23 height 8
click at [194, 383] on span "Delete video" at bounding box center [193, 380] width 36 height 8
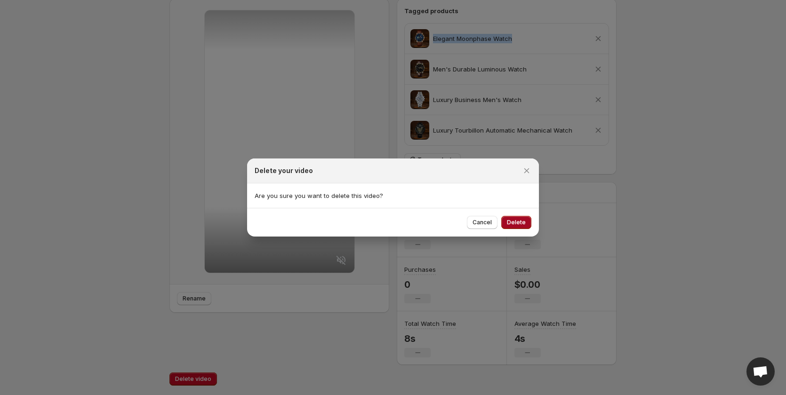
click at [516, 222] on span "Delete" at bounding box center [516, 223] width 19 height 8
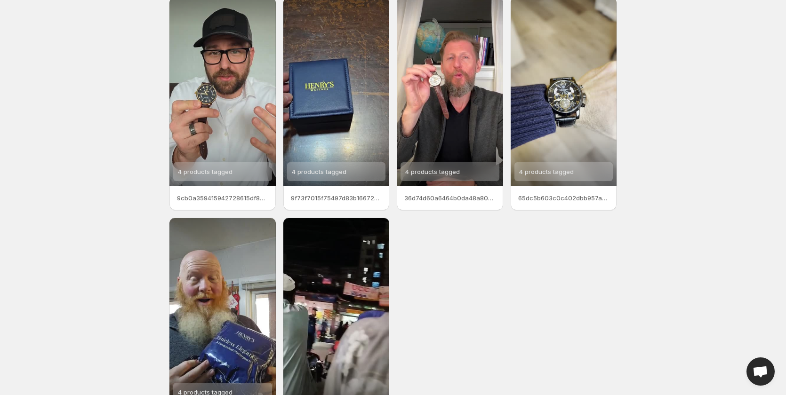
scroll to position [0, 0]
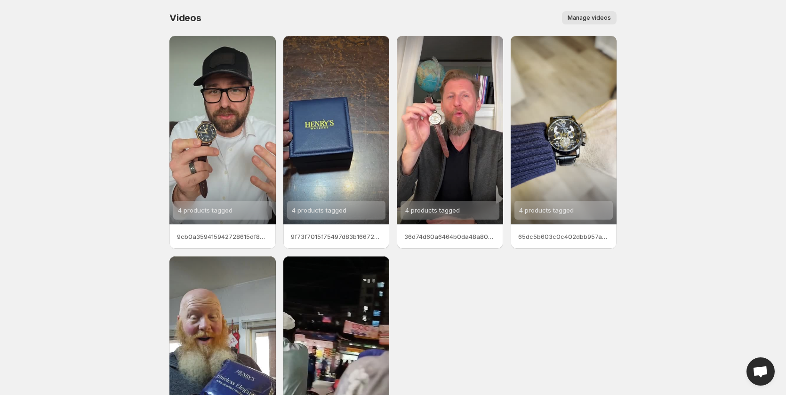
click at [592, 19] on span "Manage videos" at bounding box center [589, 18] width 43 height 8
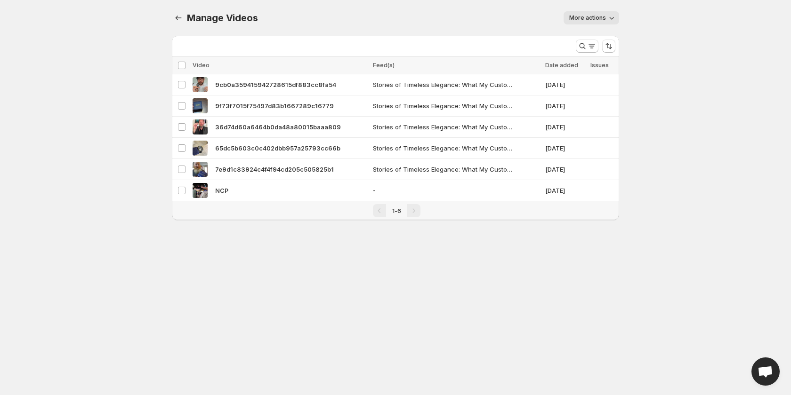
click at [589, 15] on span "More actions" at bounding box center [587, 18] width 37 height 8
click at [687, 126] on body "Home Feeds Videos Subscription Settings Manage Videos. This page is ready Manag…" at bounding box center [395, 197] width 791 height 395
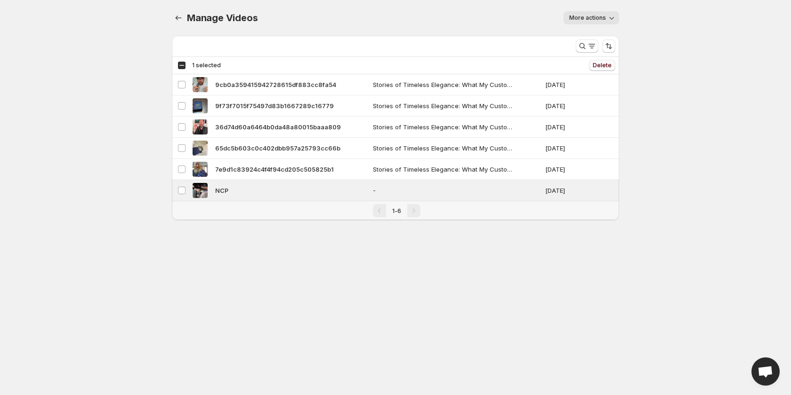
click at [604, 65] on span "Delete" at bounding box center [602, 66] width 19 height 8
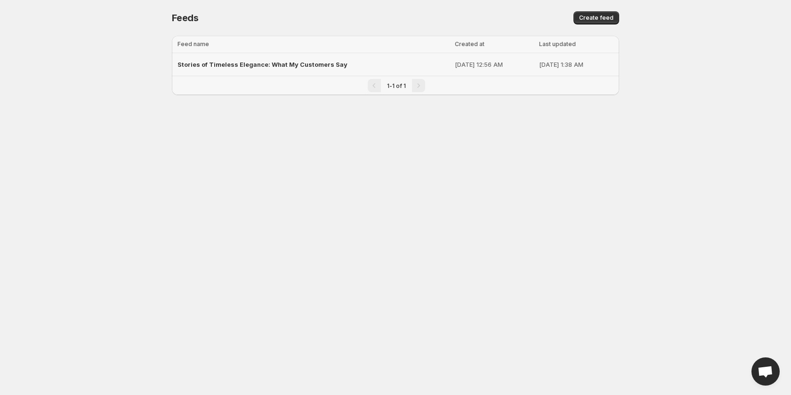
drag, startPoint x: 359, startPoint y: 62, endPoint x: 481, endPoint y: 127, distance: 139.2
click at [264, 193] on body "Home Feeds Videos Subscription Settings Feeds. This page is ready Feeds Create …" at bounding box center [395, 197] width 791 height 395
click at [541, 63] on p "[DATE] 1:38 AM" at bounding box center [576, 64] width 74 height 9
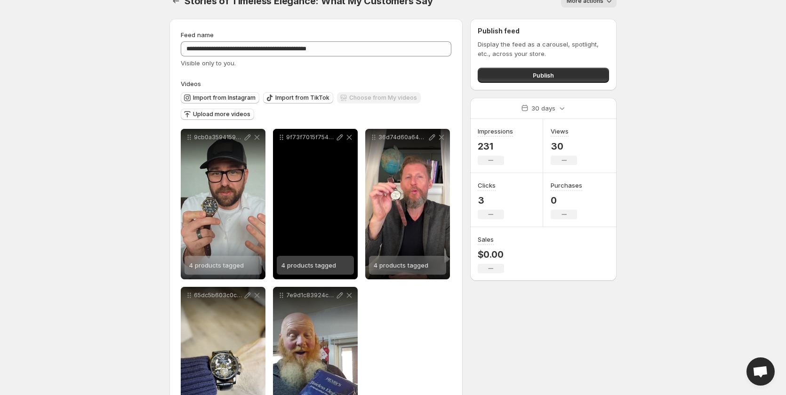
scroll to position [82, 0]
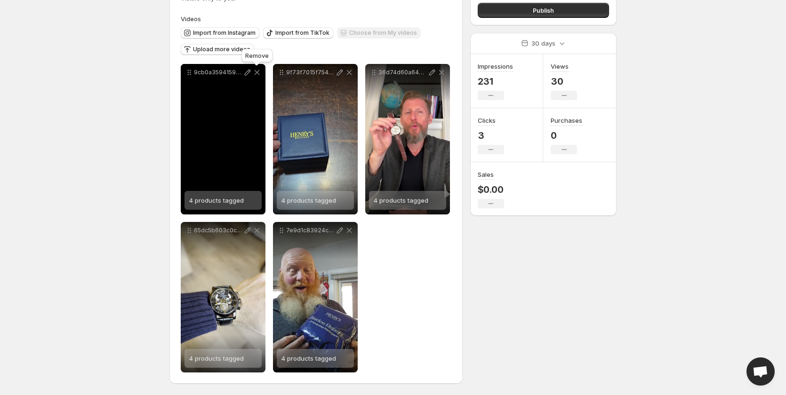
click at [257, 73] on icon at bounding box center [257, 72] width 5 height 5
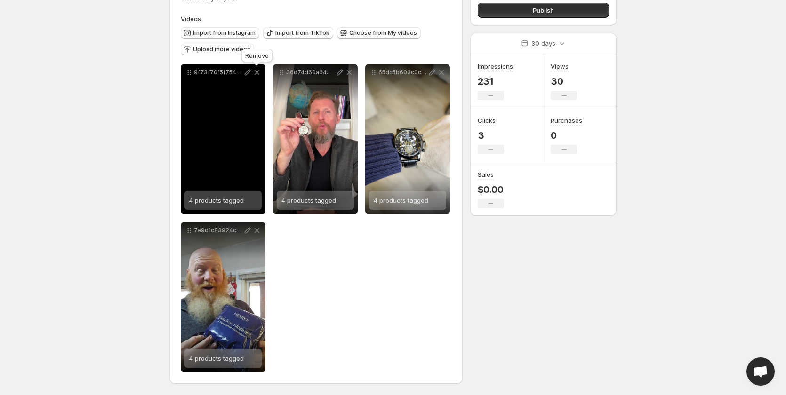
click at [257, 73] on icon at bounding box center [257, 72] width 5 height 5
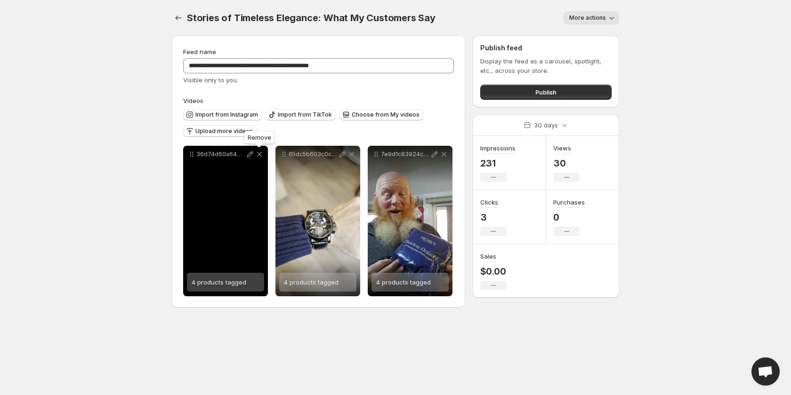
click at [261, 156] on icon at bounding box center [259, 154] width 5 height 5
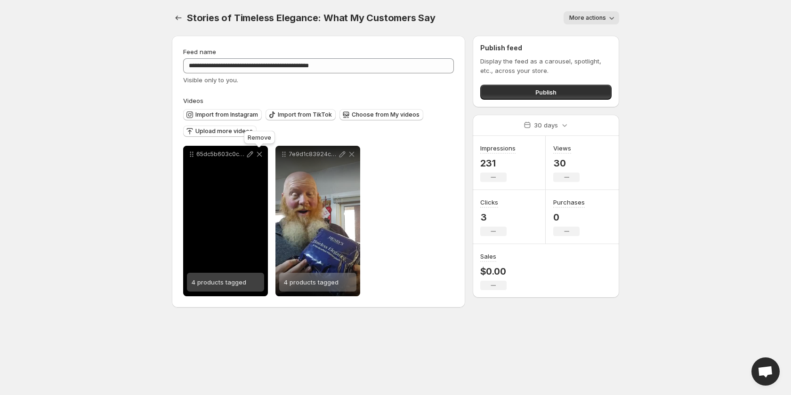
click at [261, 156] on icon at bounding box center [259, 154] width 5 height 5
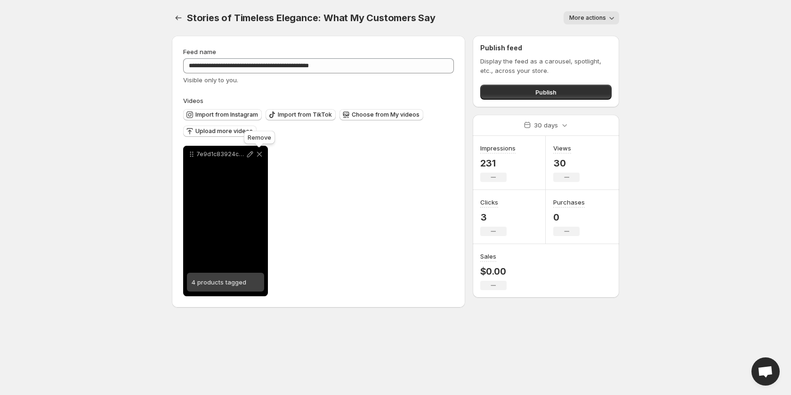
click at [258, 157] on icon at bounding box center [259, 154] width 9 height 9
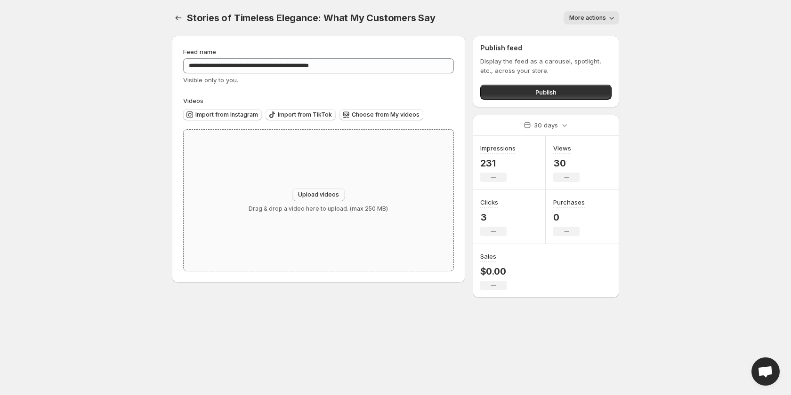
click at [319, 195] on span "Upload videos" at bounding box center [318, 195] width 41 height 8
type input "**********"
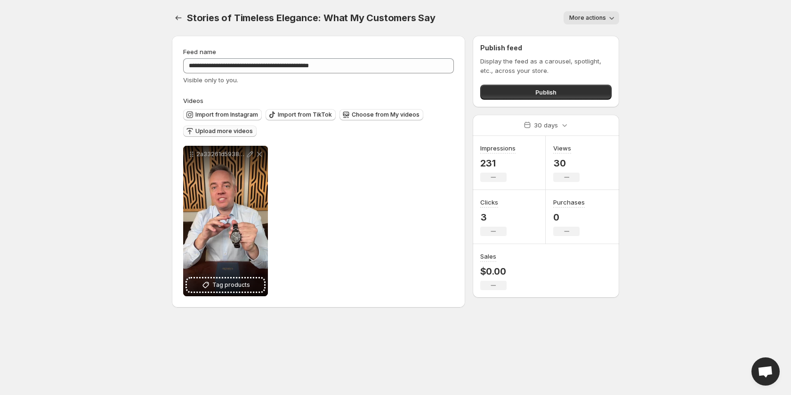
click at [233, 132] on span "Upload more videos" at bounding box center [223, 132] width 57 height 8
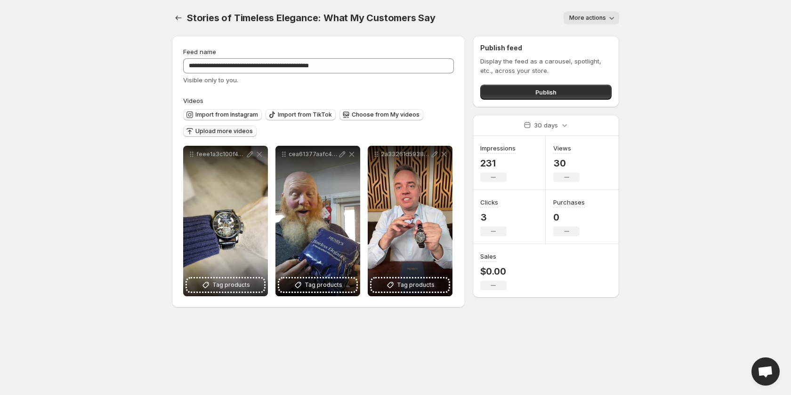
click at [231, 128] on span "Upload more videos" at bounding box center [223, 132] width 57 height 8
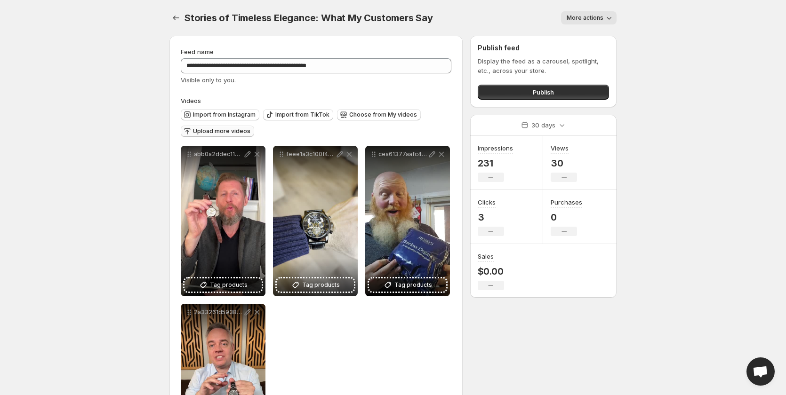
click at [216, 128] on span "Upload more videos" at bounding box center [221, 132] width 57 height 8
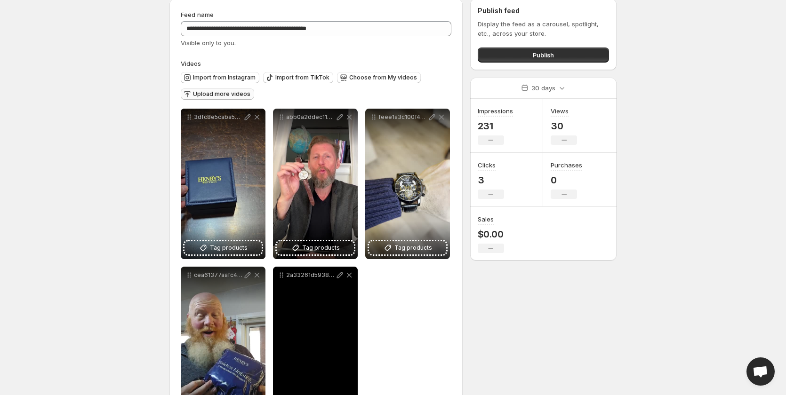
scroll to position [82, 0]
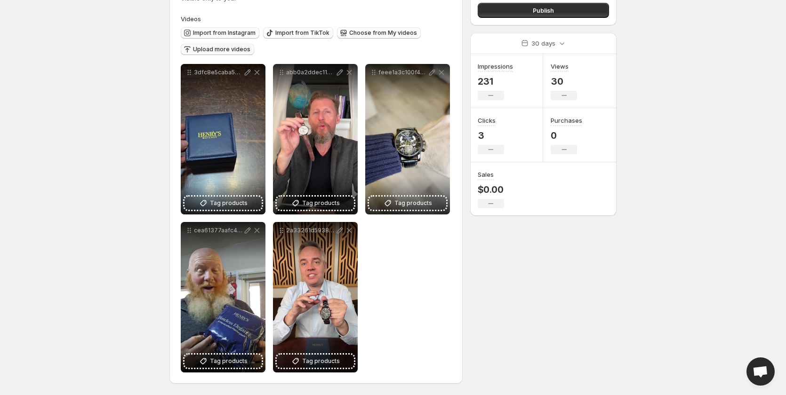
click at [232, 48] on span "Upload more videos" at bounding box center [221, 50] width 57 height 8
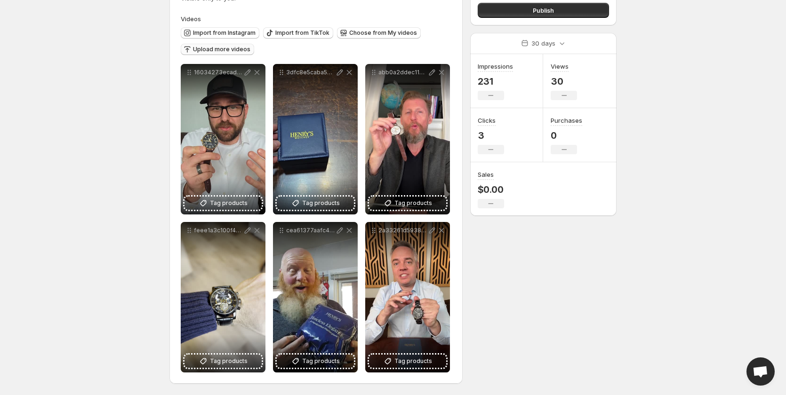
drag, startPoint x: 674, startPoint y: 252, endPoint x: 656, endPoint y: 239, distance: 22.2
click at [674, 252] on body "**********" at bounding box center [393, 115] width 786 height 395
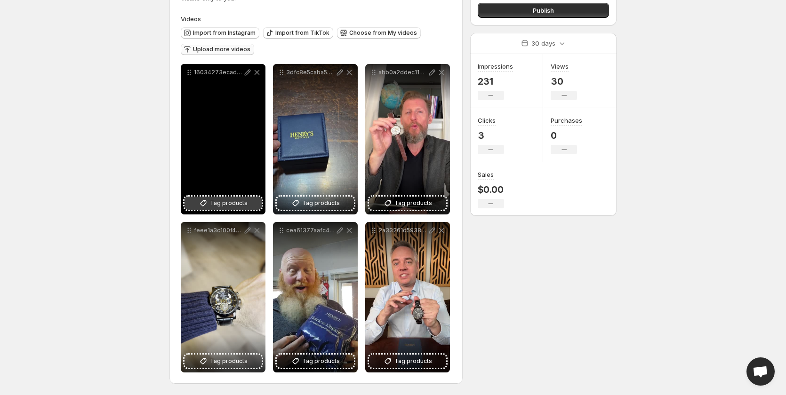
click at [216, 201] on span "Tag products" at bounding box center [229, 203] width 38 height 9
click at [228, 197] on span "Elegant Moonphase Watch" at bounding box center [243, 201] width 79 height 8
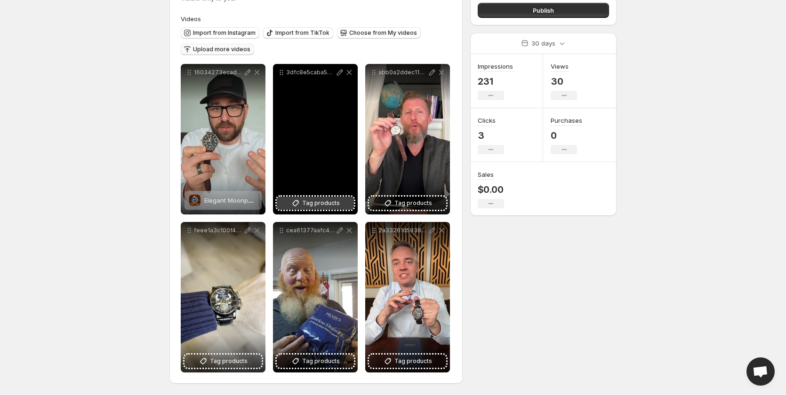
click at [336, 202] on span "Tag products" at bounding box center [321, 203] width 38 height 9
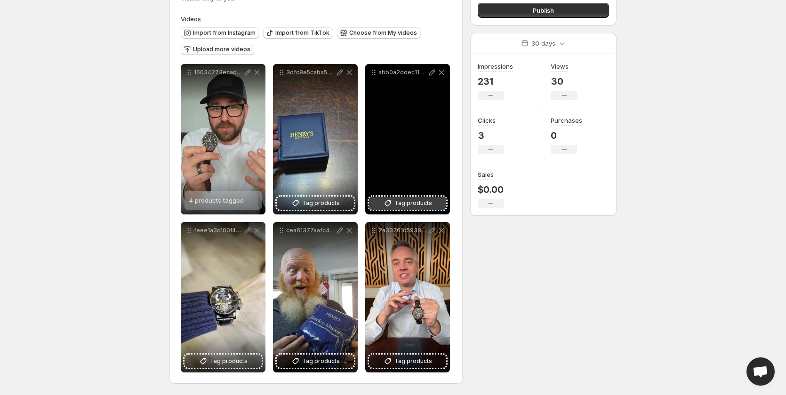
click at [412, 203] on span "Tag products" at bounding box center [413, 203] width 38 height 9
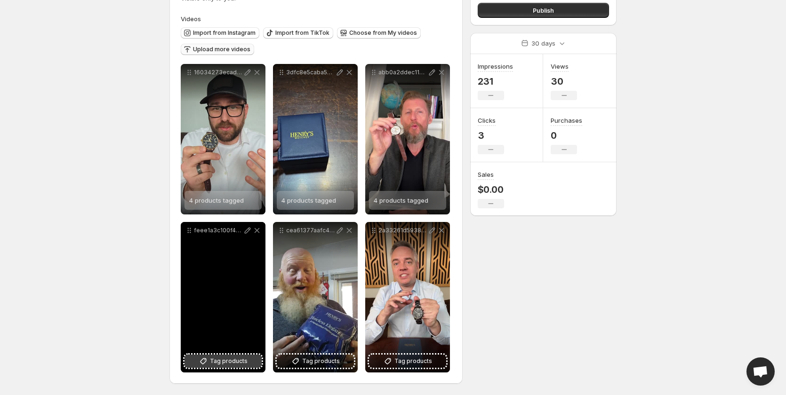
click at [236, 362] on span "Tag products" at bounding box center [229, 361] width 38 height 9
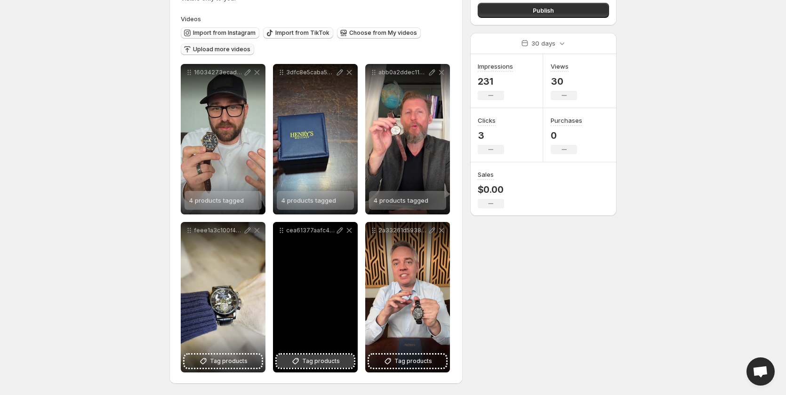
click at [323, 359] on span "Tag products" at bounding box center [321, 361] width 38 height 9
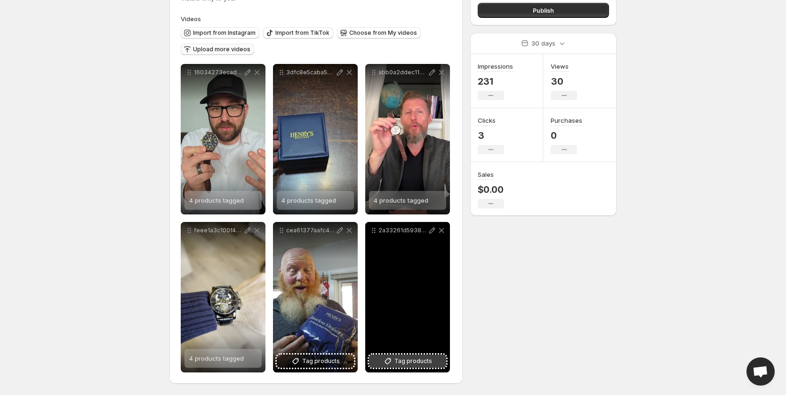
click at [413, 361] on span "Tag products" at bounding box center [413, 361] width 38 height 9
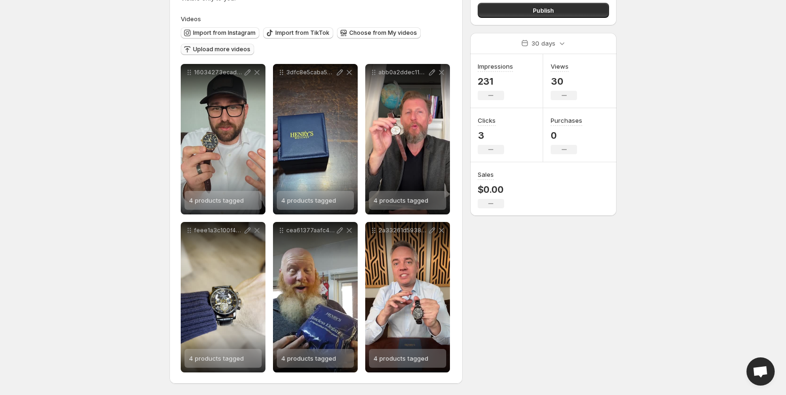
scroll to position [0, 0]
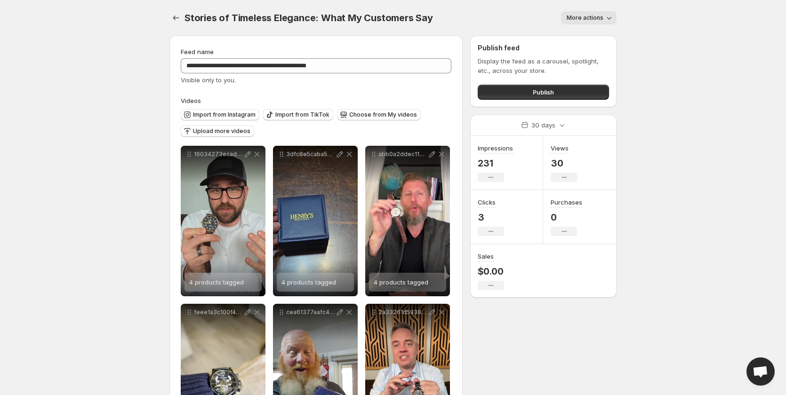
drag, startPoint x: 687, startPoint y: 176, endPoint x: 587, endPoint y: 175, distance: 100.3
click at [687, 176] on body "**********" at bounding box center [393, 197] width 786 height 395
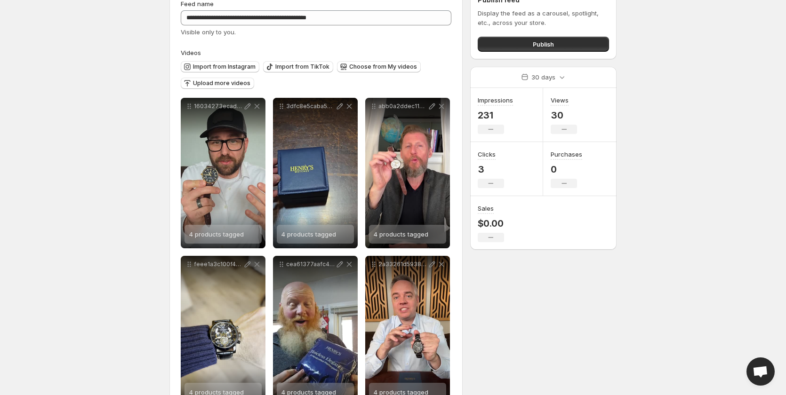
scroll to position [82, 0]
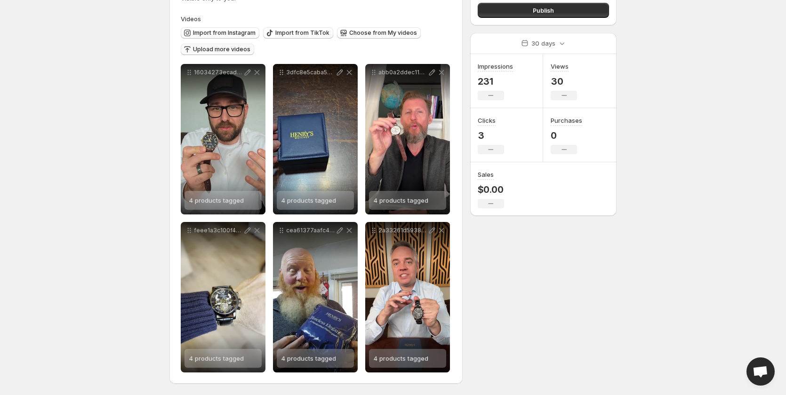
click at [229, 51] on span "Upload more videos" at bounding box center [221, 50] width 57 height 8
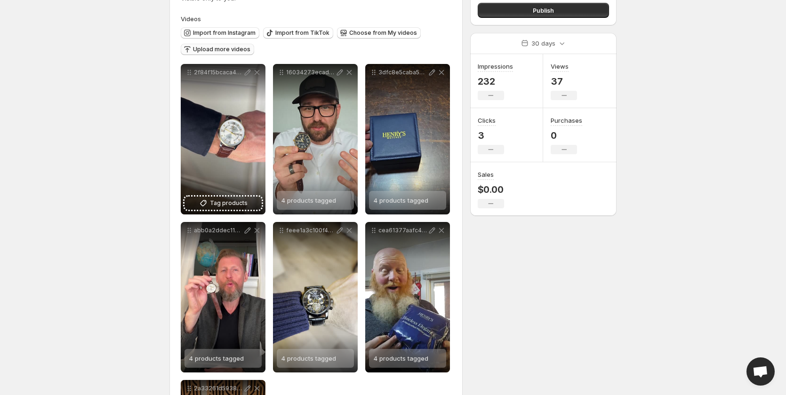
click at [222, 50] on span "Upload more videos" at bounding box center [221, 50] width 57 height 8
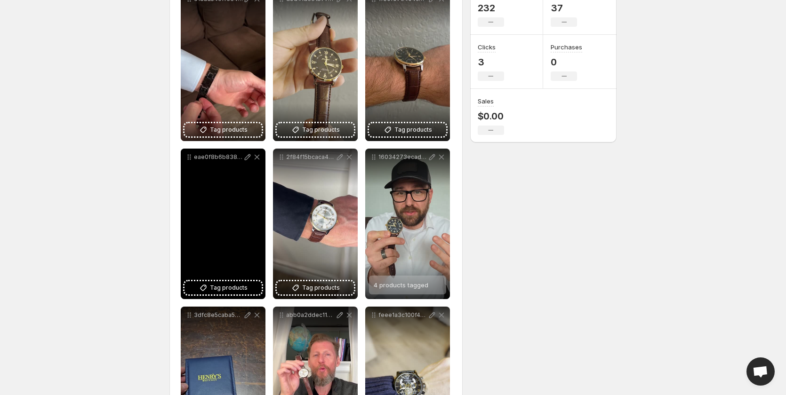
scroll to position [176, 0]
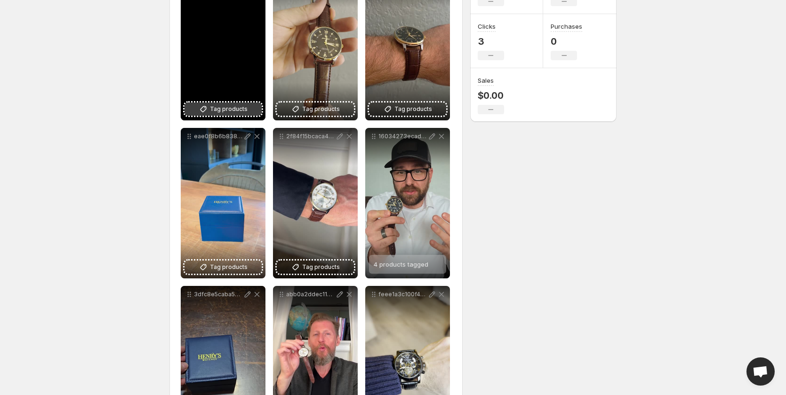
click at [221, 106] on span "Tag products" at bounding box center [229, 108] width 38 height 9
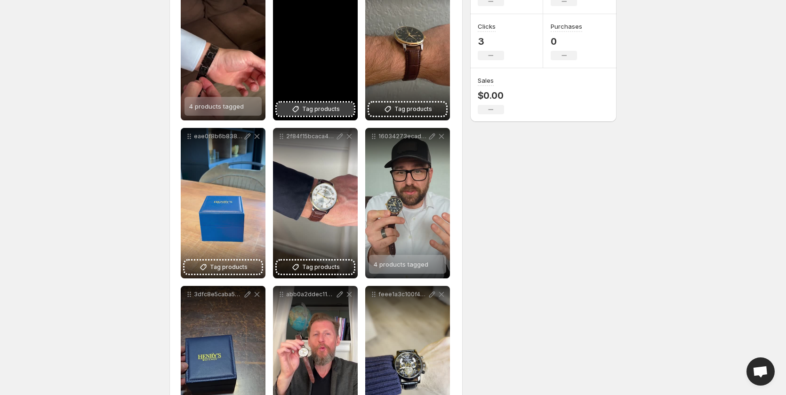
click at [325, 110] on span "Tag products" at bounding box center [321, 108] width 38 height 9
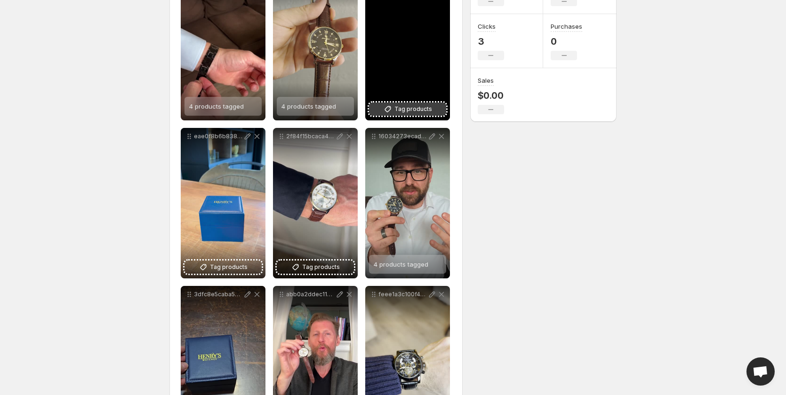
click at [402, 109] on span "Tag products" at bounding box center [413, 108] width 38 height 9
click at [409, 107] on span "Luxury Business Men's Watch" at bounding box center [433, 107] width 88 height 8
click at [419, 111] on div "2 products tagged" at bounding box center [401, 106] width 55 height 19
click at [409, 108] on span "Men's Durable Luminous Watch" at bounding box center [436, 107] width 94 height 8
click at [410, 105] on span "2 products tagged" at bounding box center [401, 107] width 55 height 8
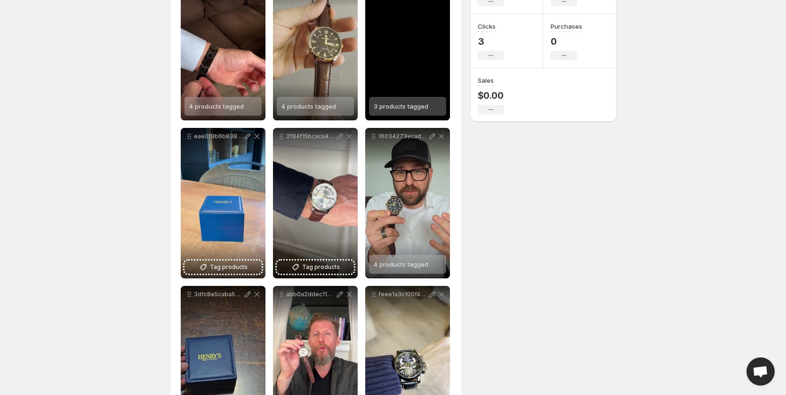
click at [401, 108] on span "3 products tagged" at bounding box center [401, 107] width 55 height 8
click at [408, 108] on span "3 products tagged" at bounding box center [401, 107] width 55 height 8
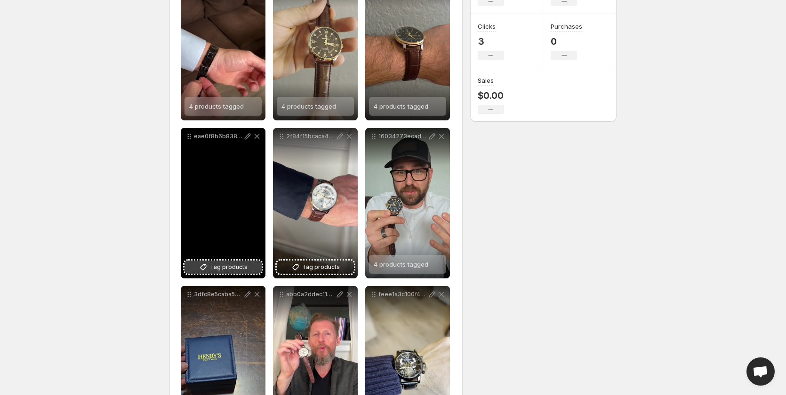
click at [219, 267] on span "Tag products" at bounding box center [229, 267] width 38 height 9
click at [216, 260] on div "Luxury Business Men's Watch" at bounding box center [230, 264] width 53 height 19
click at [219, 266] on span "2 products tagged" at bounding box center [216, 265] width 55 height 8
click at [234, 266] on span "3 products tagged" at bounding box center [216, 265] width 55 height 8
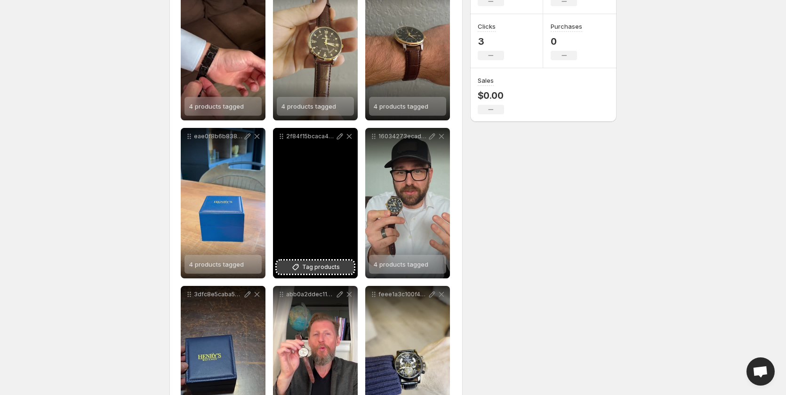
click at [318, 265] on span "Tag products" at bounding box center [321, 267] width 38 height 9
click at [315, 261] on span "Luxury Tourbillon Automatic Mechanical Watch" at bounding box center [366, 265] width 139 height 8
click at [322, 264] on span "2 products tagged" at bounding box center [308, 265] width 55 height 8
click at [313, 263] on span "3 products tagged" at bounding box center [308, 265] width 55 height 8
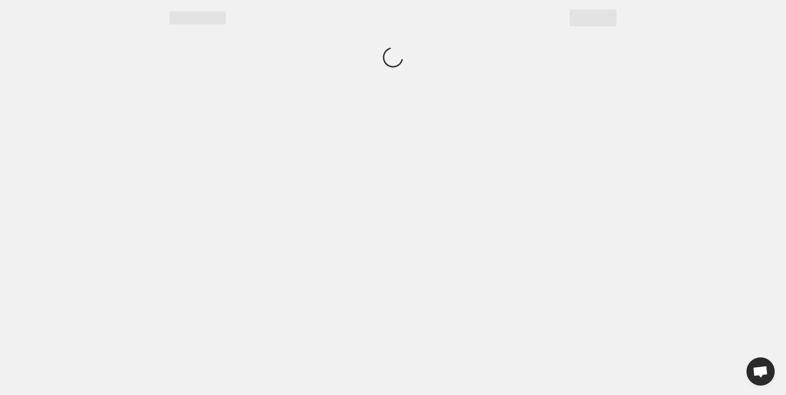
scroll to position [0, 0]
